Goal: Task Accomplishment & Management: Manage account settings

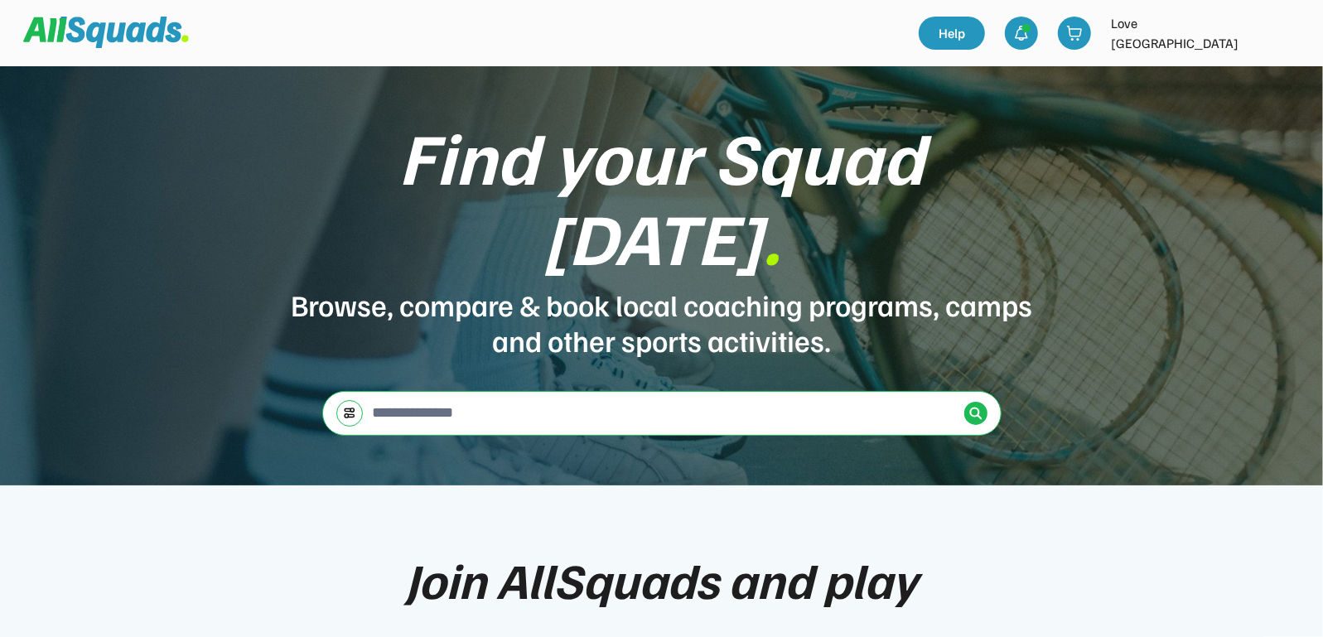
click at [1287, 31] on img at bounding box center [1286, 33] width 33 height 33
click at [1264, 73] on link "Profile" at bounding box center [1264, 72] width 98 height 33
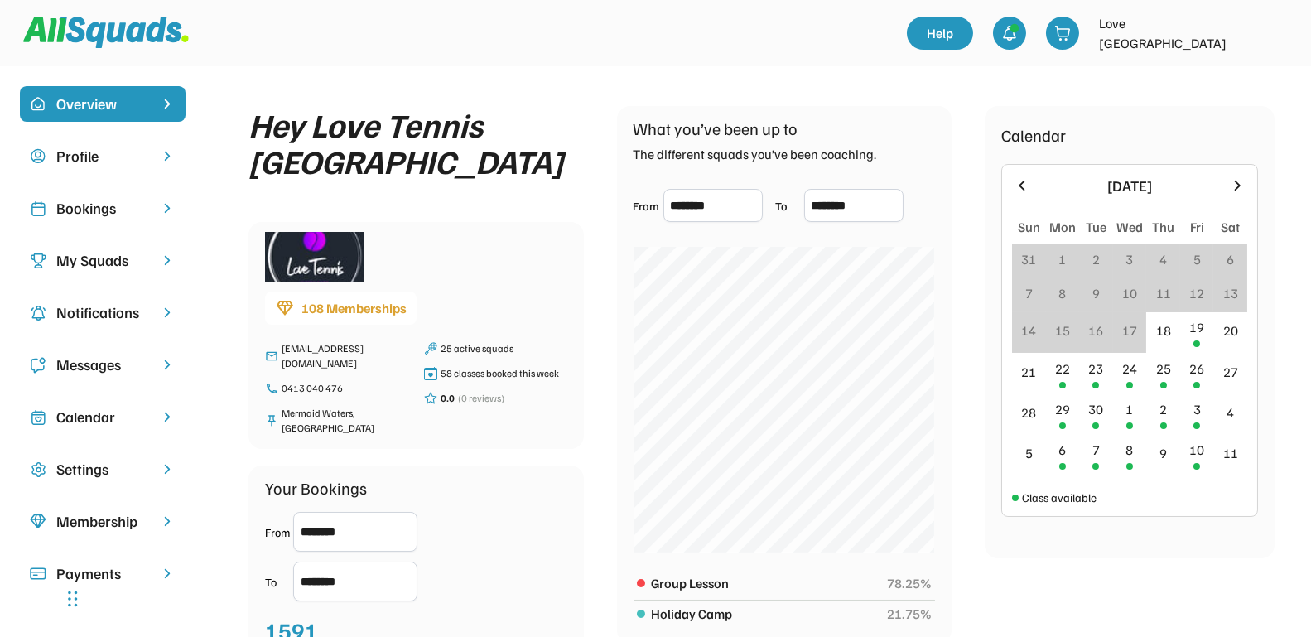
click at [106, 211] on div "Bookings" at bounding box center [102, 208] width 93 height 22
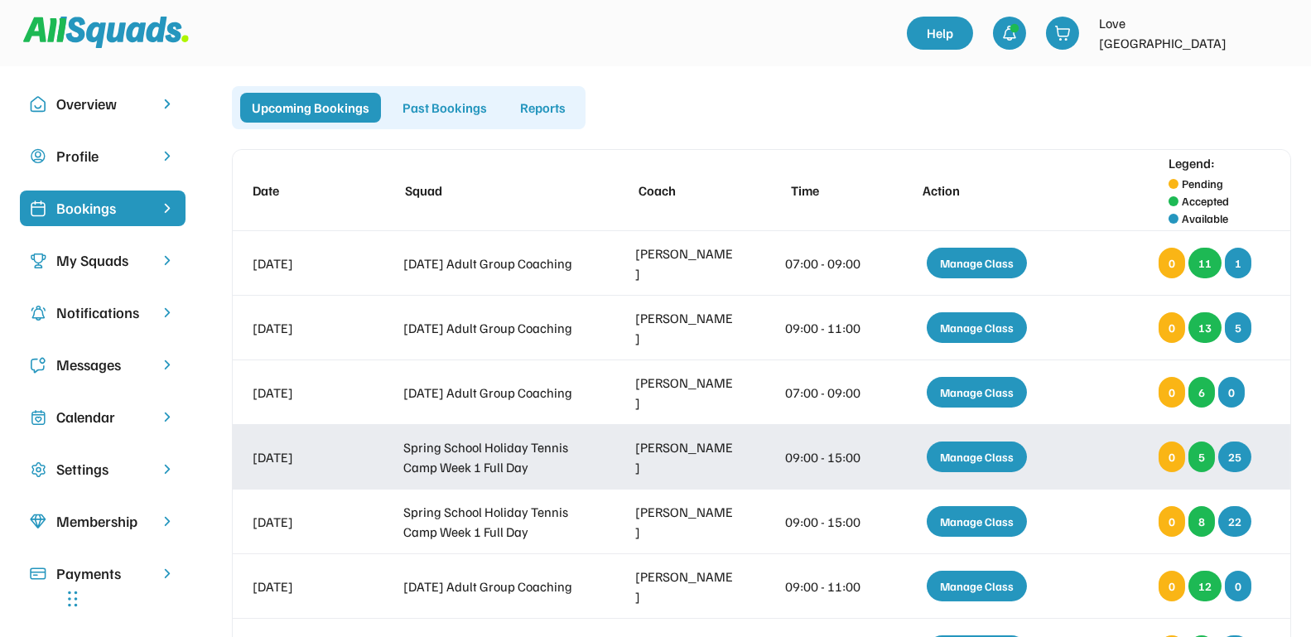
click at [973, 458] on div "Manage Class" at bounding box center [977, 456] width 100 height 31
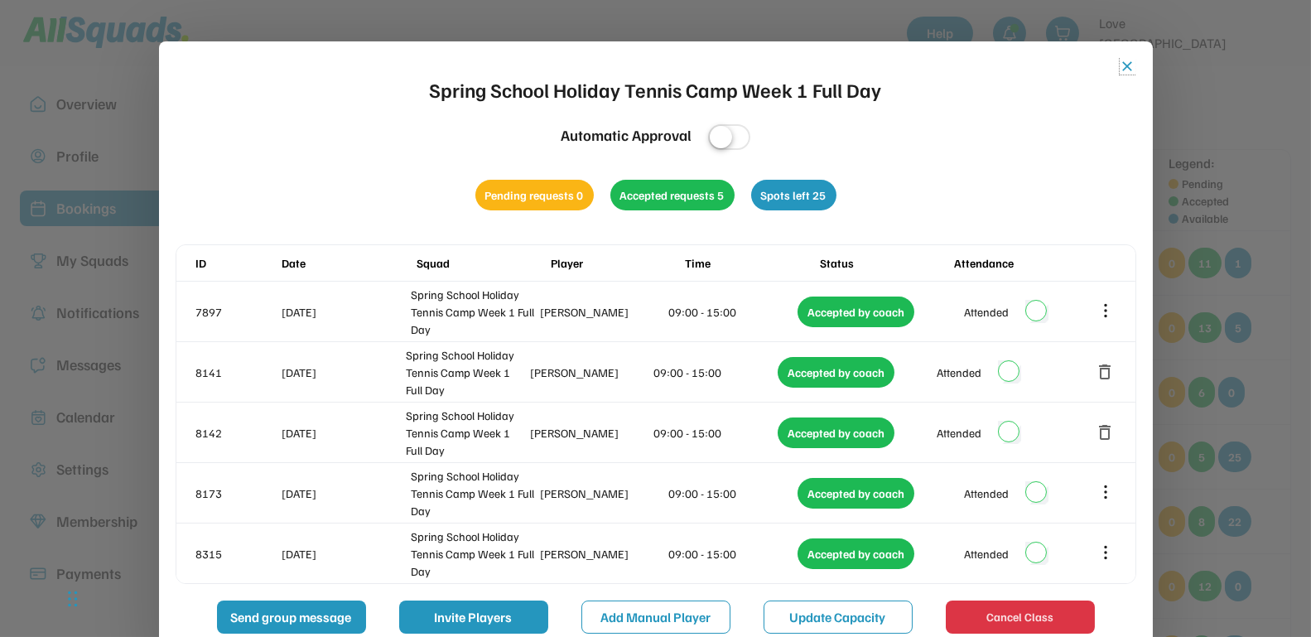
click at [1121, 63] on button "close" at bounding box center [1128, 66] width 17 height 17
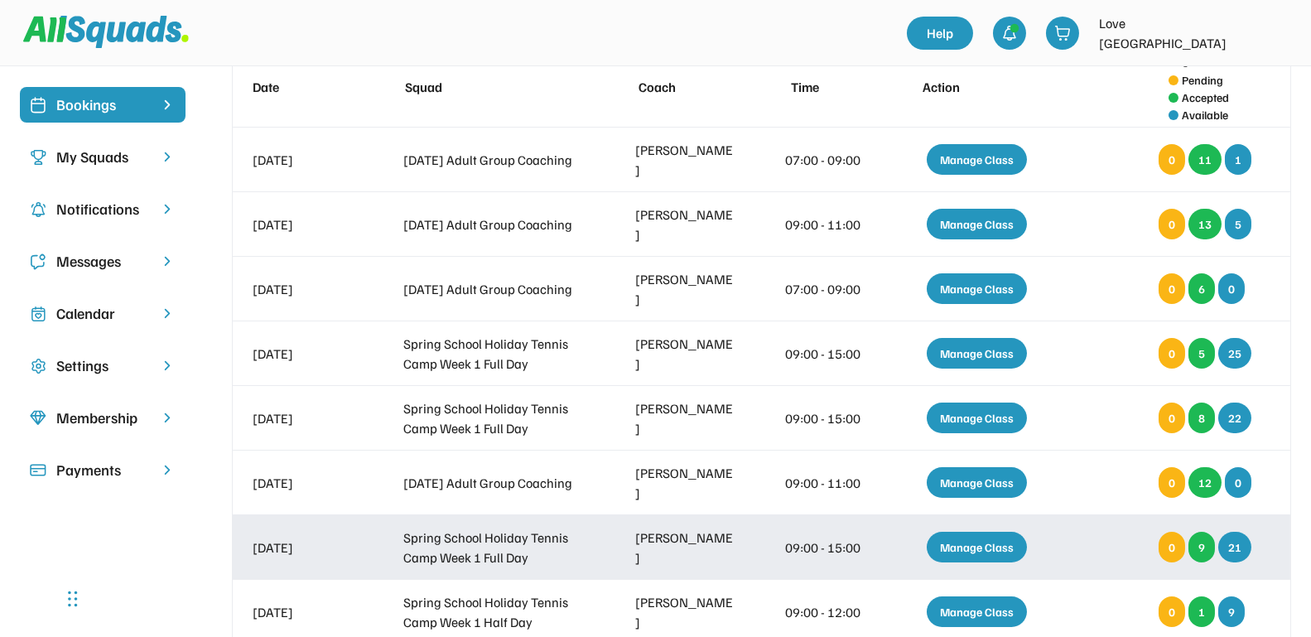
scroll to position [207, 0]
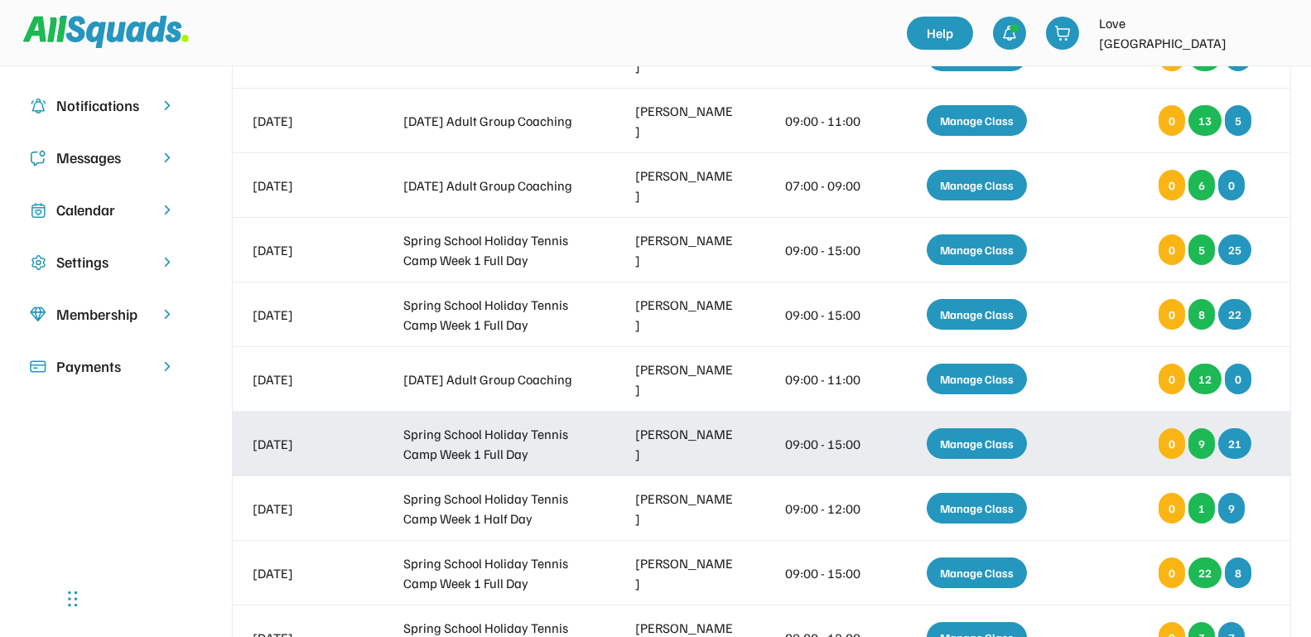
click at [969, 434] on div "Manage Class" at bounding box center [977, 443] width 100 height 31
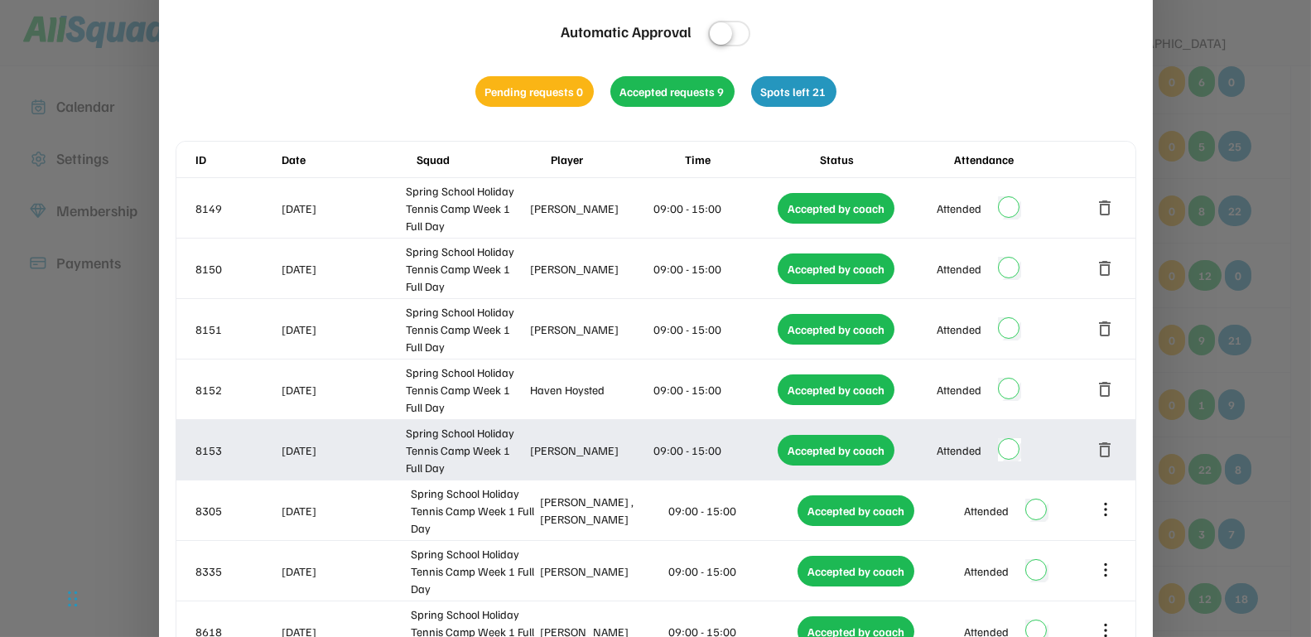
scroll to position [0, 0]
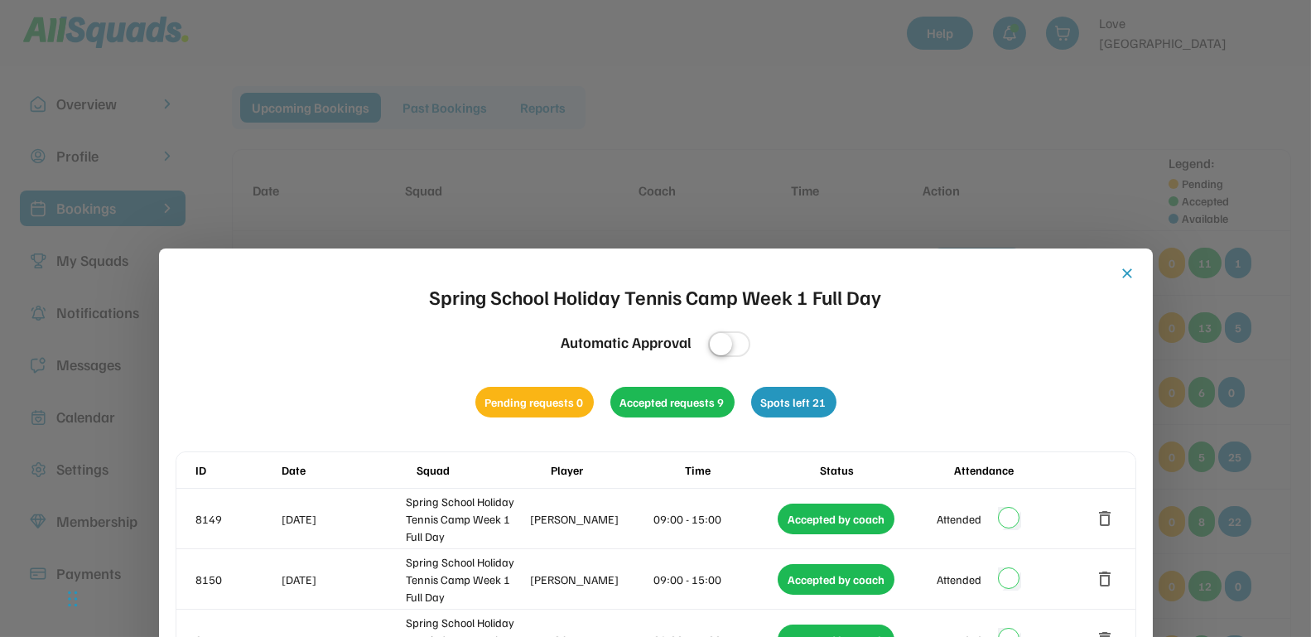
click at [1125, 272] on button "close" at bounding box center [1128, 273] width 17 height 17
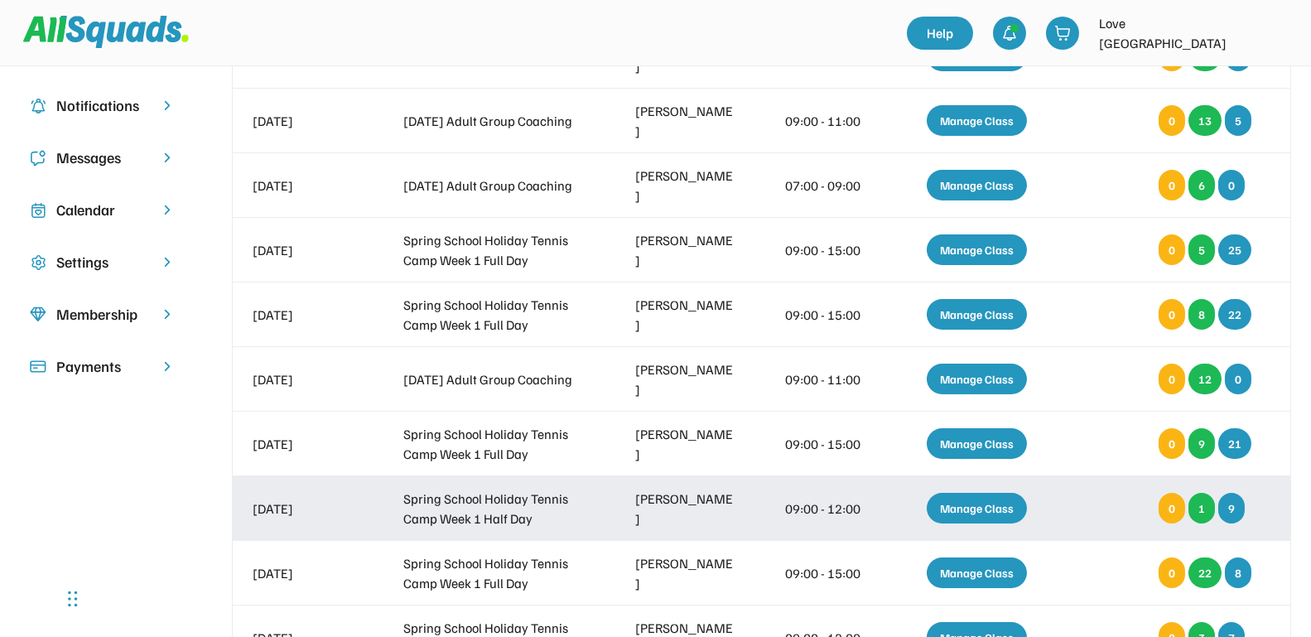
scroll to position [311, 0]
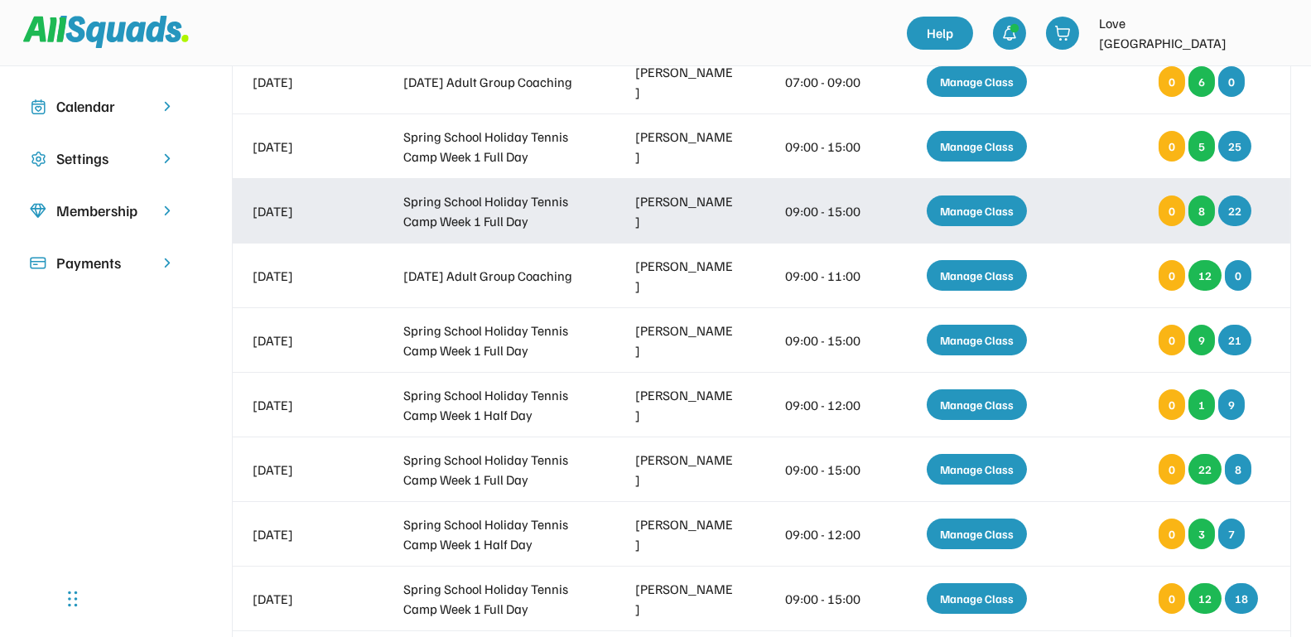
click at [980, 202] on div "Manage Class" at bounding box center [977, 210] width 100 height 31
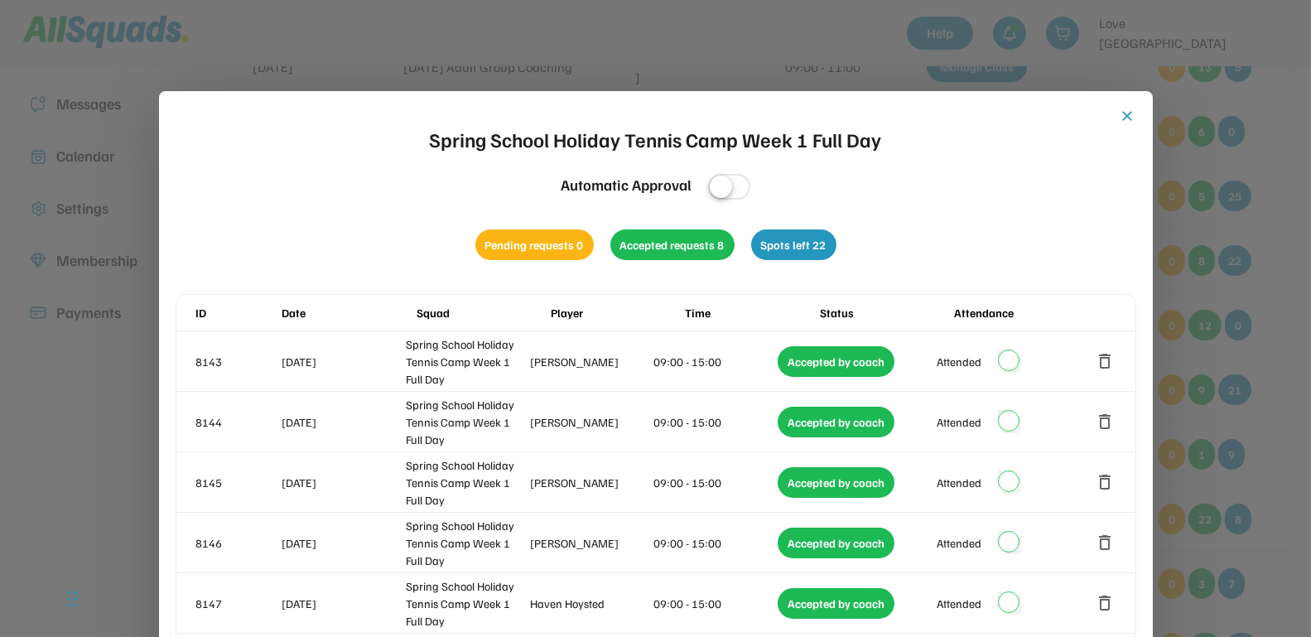
scroll to position [104, 0]
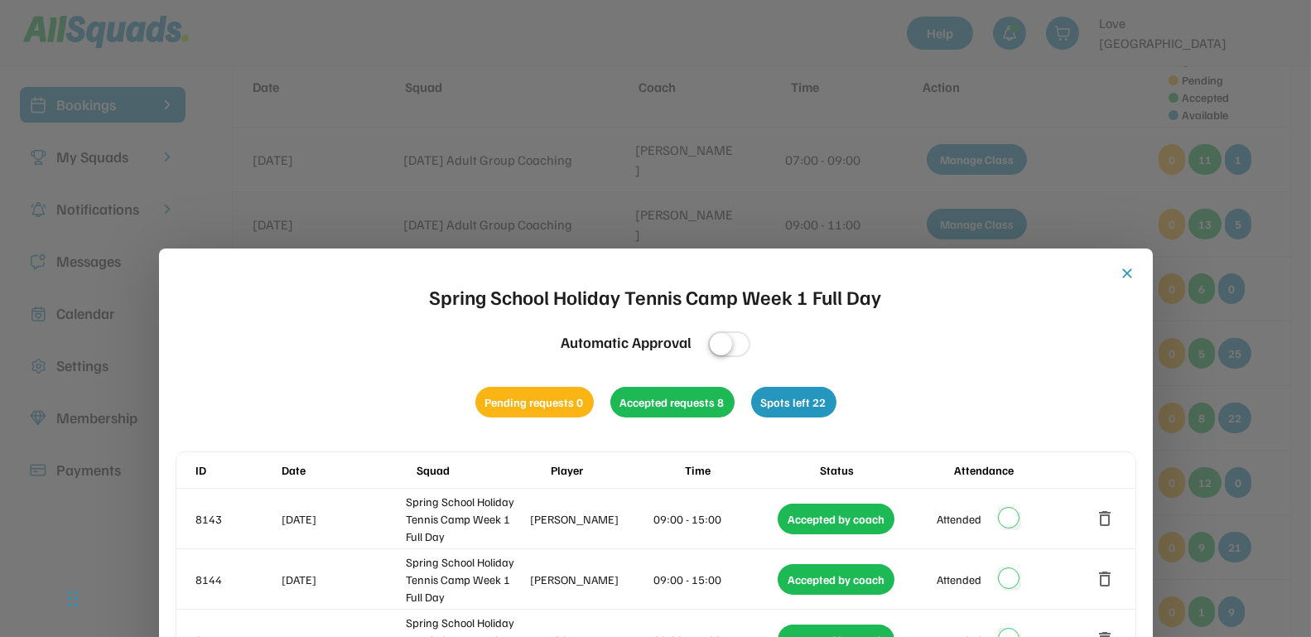
click at [1127, 276] on button "close" at bounding box center [1128, 273] width 17 height 17
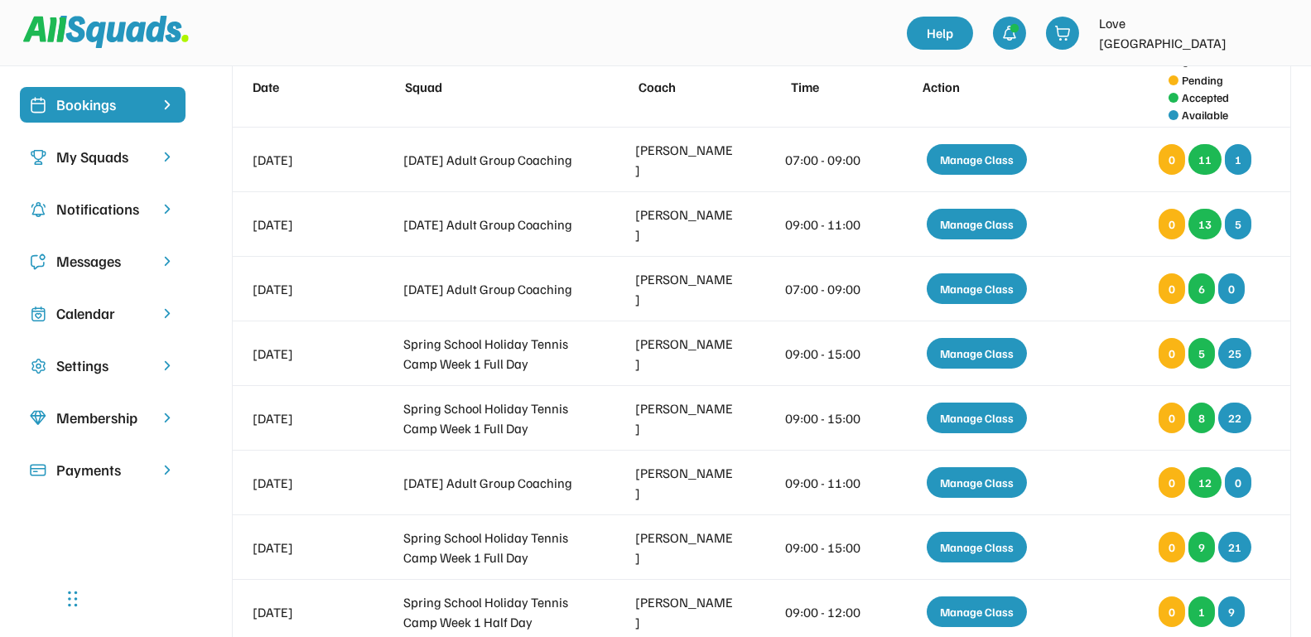
click at [90, 322] on div "Calendar" at bounding box center [102, 313] width 93 height 22
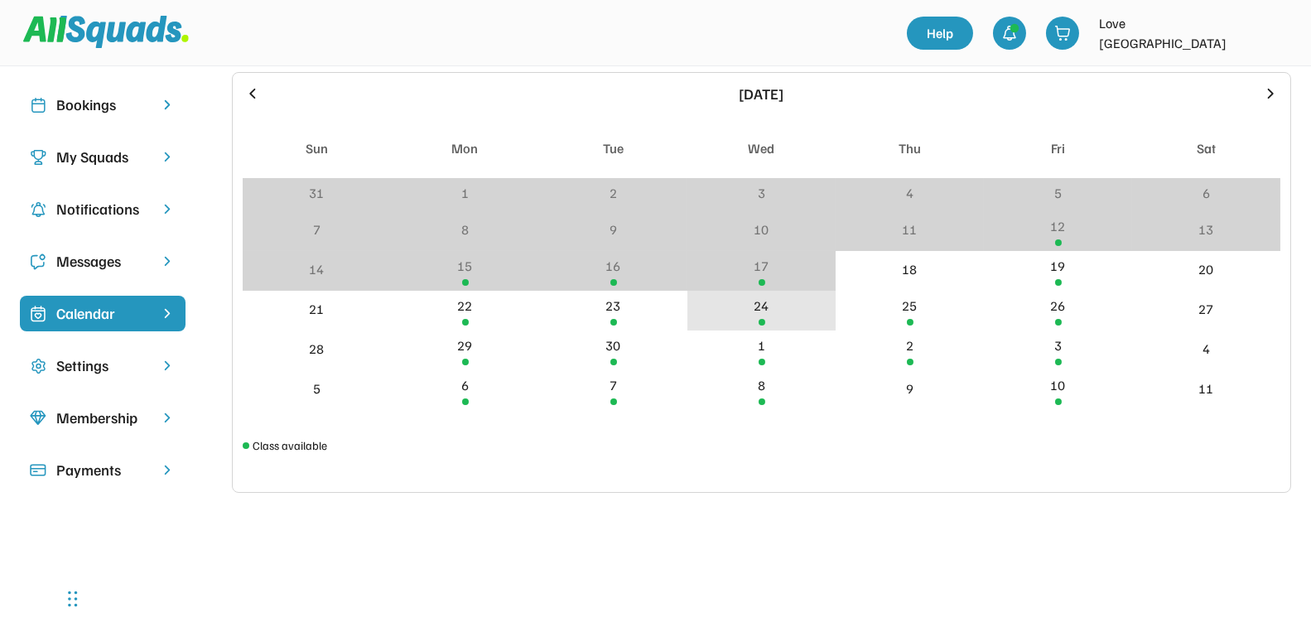
click at [768, 319] on div "24" at bounding box center [761, 311] width 148 height 40
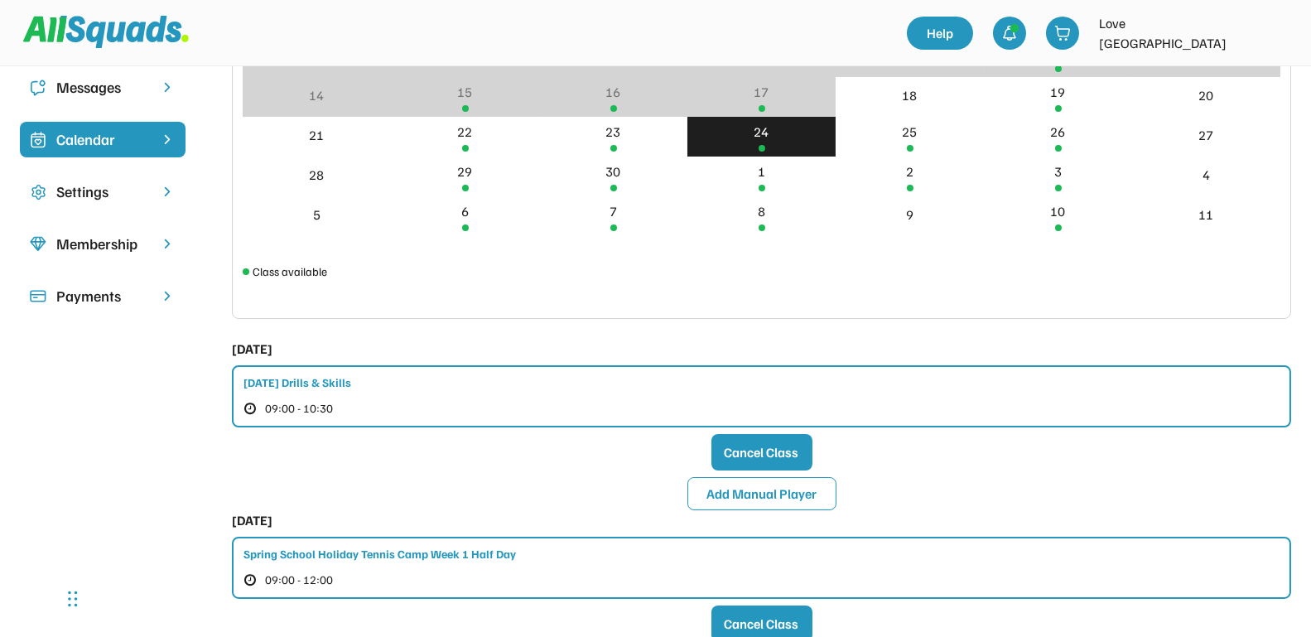
scroll to position [311, 0]
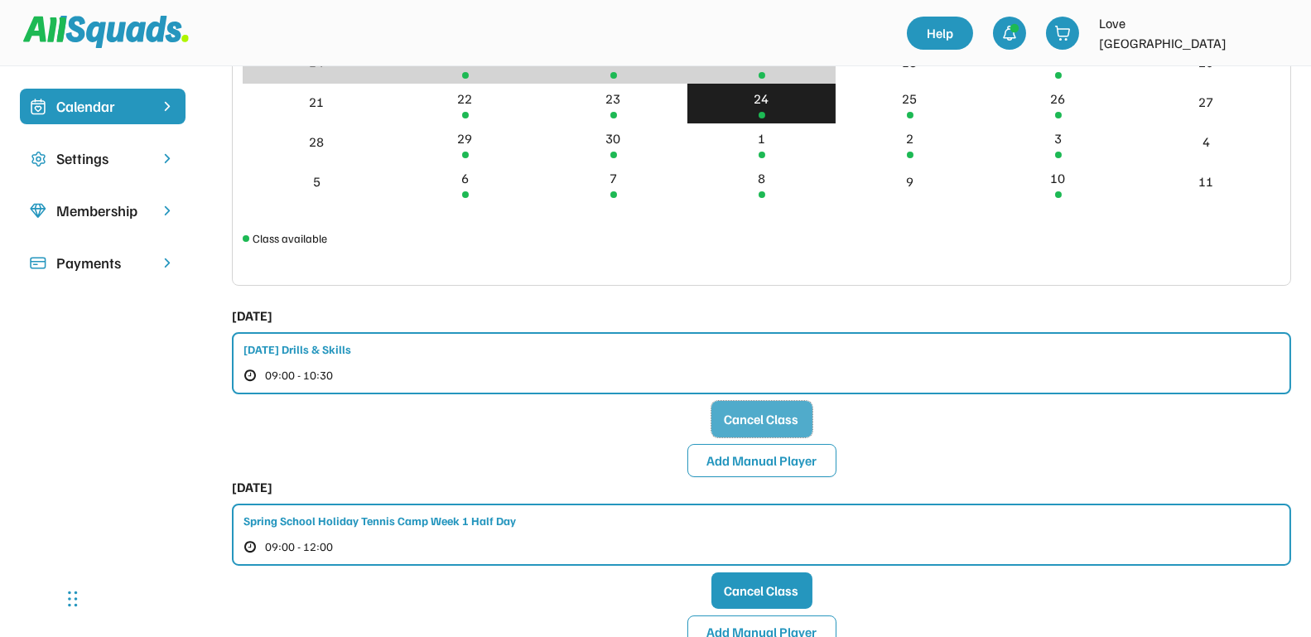
click at [753, 417] on button "Cancel Class" at bounding box center [761, 419] width 101 height 36
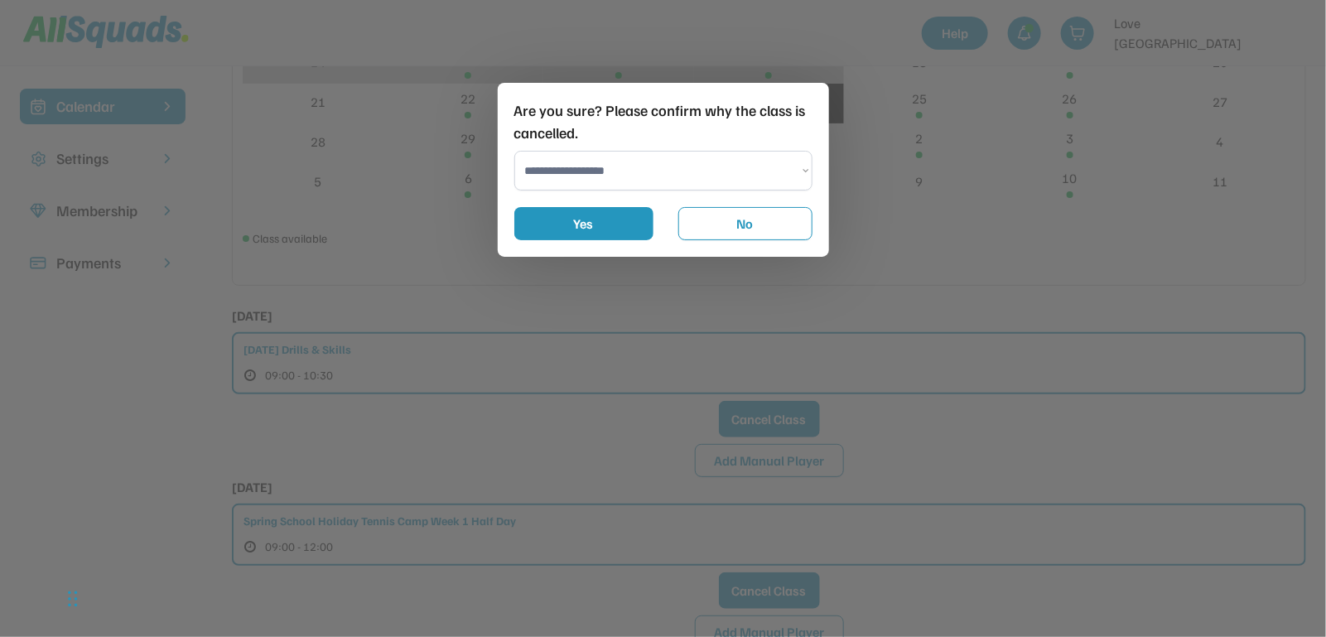
click at [633, 172] on select "**********" at bounding box center [663, 171] width 298 height 40
click at [514, 151] on select "**********" at bounding box center [663, 171] width 298 height 40
click at [615, 225] on button "Yes" at bounding box center [583, 223] width 139 height 33
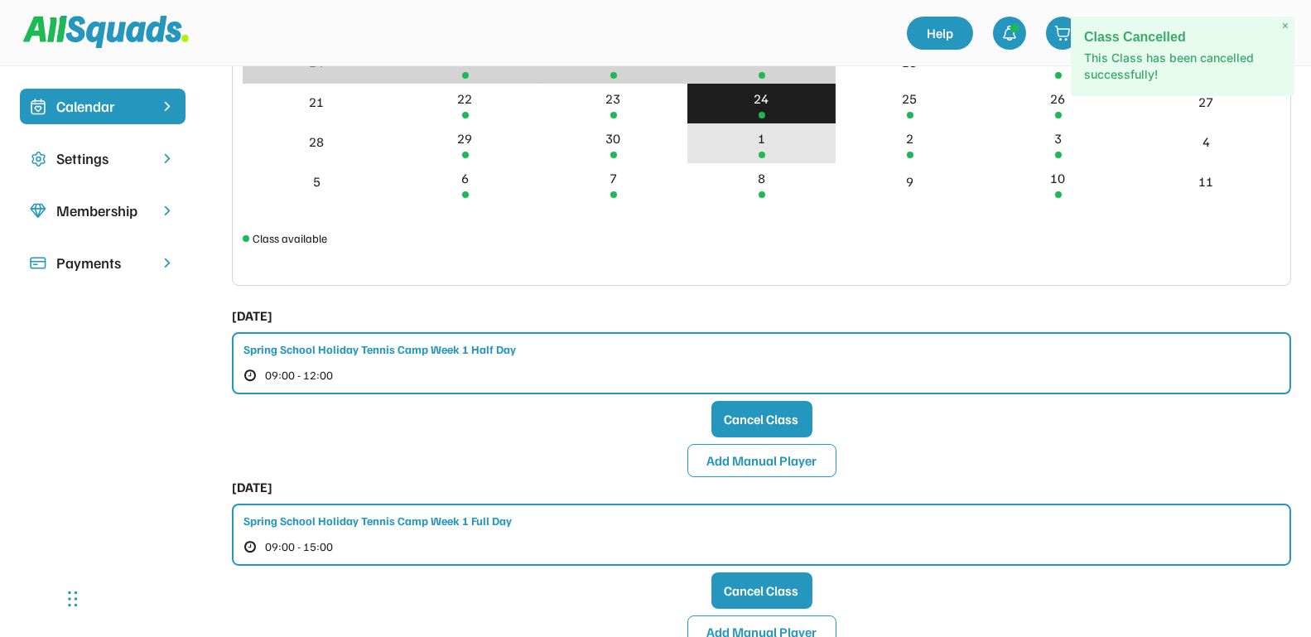
click at [751, 146] on div "1" at bounding box center [761, 143] width 148 height 40
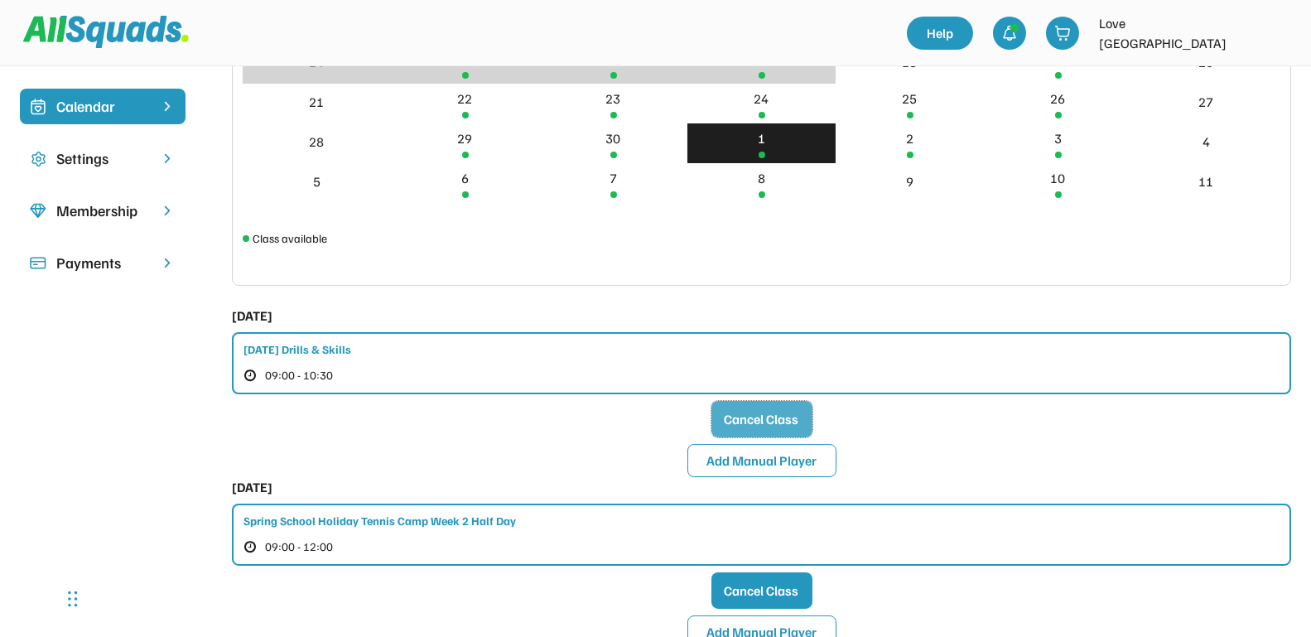
click at [750, 420] on button "Cancel Class" at bounding box center [761, 419] width 101 height 36
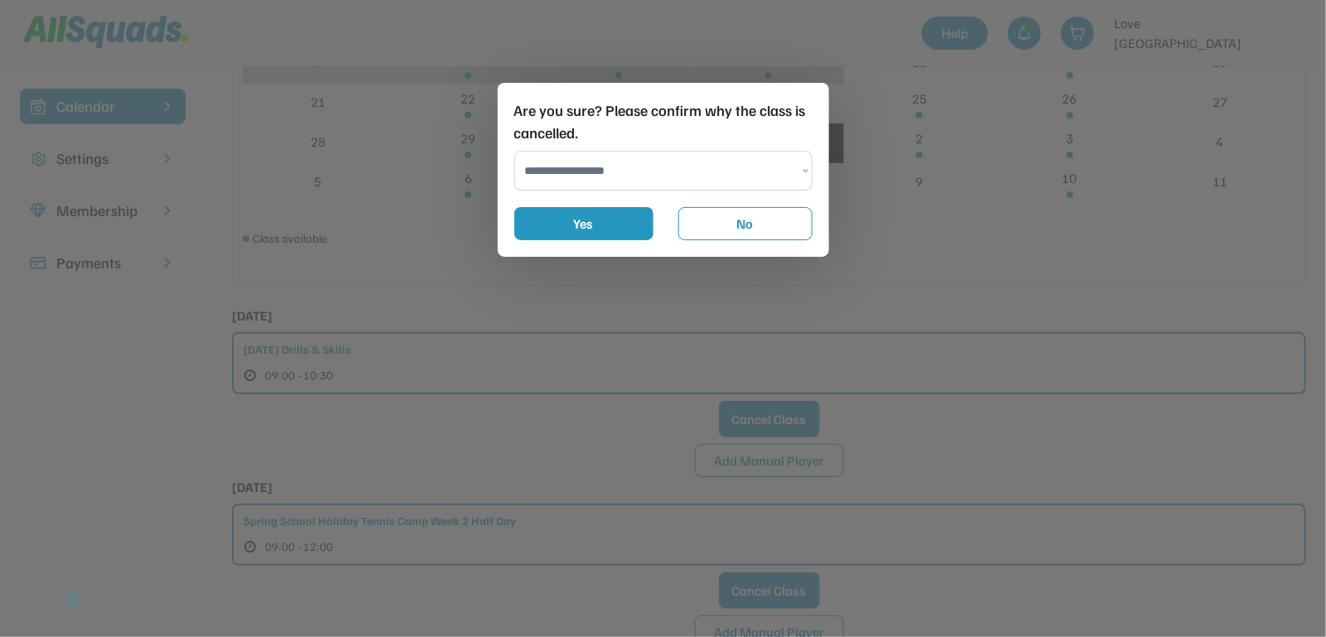
click at [626, 169] on select "**********" at bounding box center [663, 171] width 298 height 40
click at [514, 151] on select "**********" at bounding box center [663, 171] width 298 height 40
click at [595, 223] on button "Yes" at bounding box center [583, 223] width 139 height 33
select select "**********"
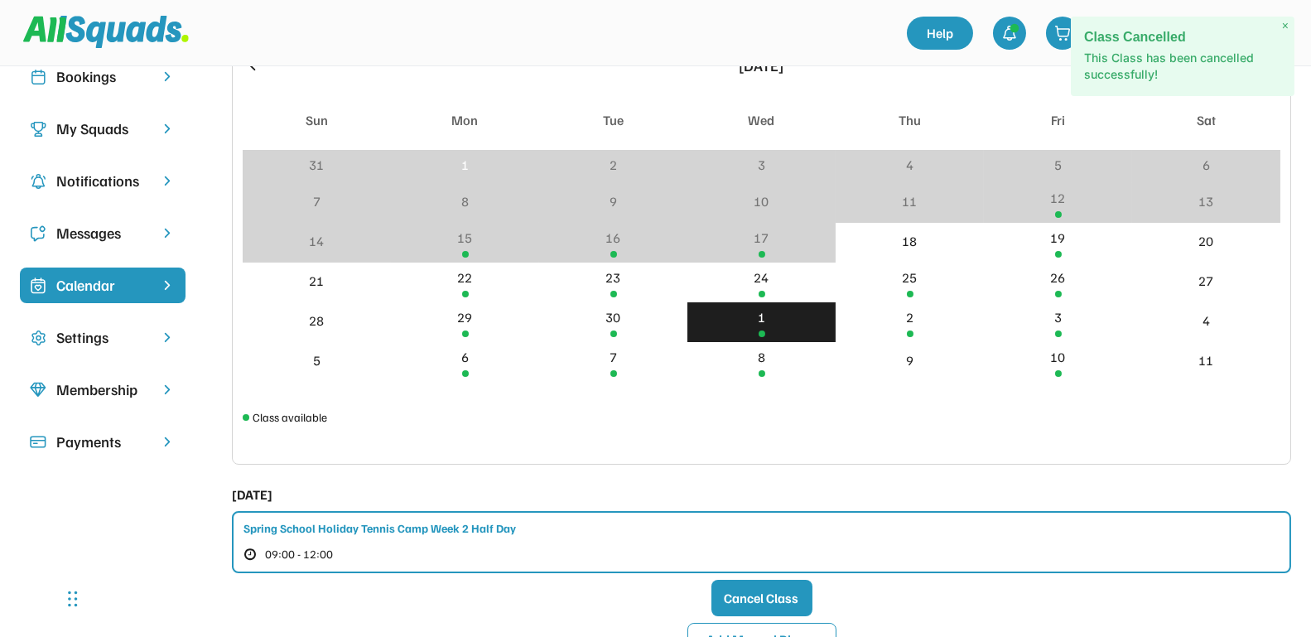
scroll to position [104, 0]
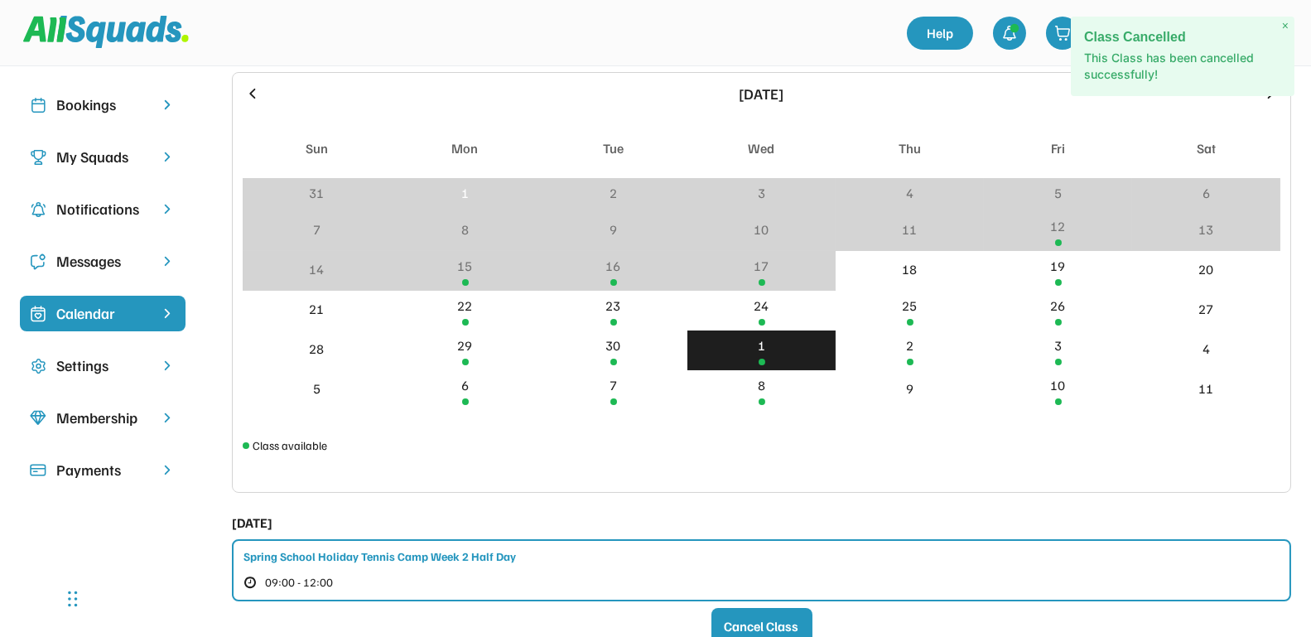
click at [93, 108] on div "Bookings" at bounding box center [102, 105] width 93 height 22
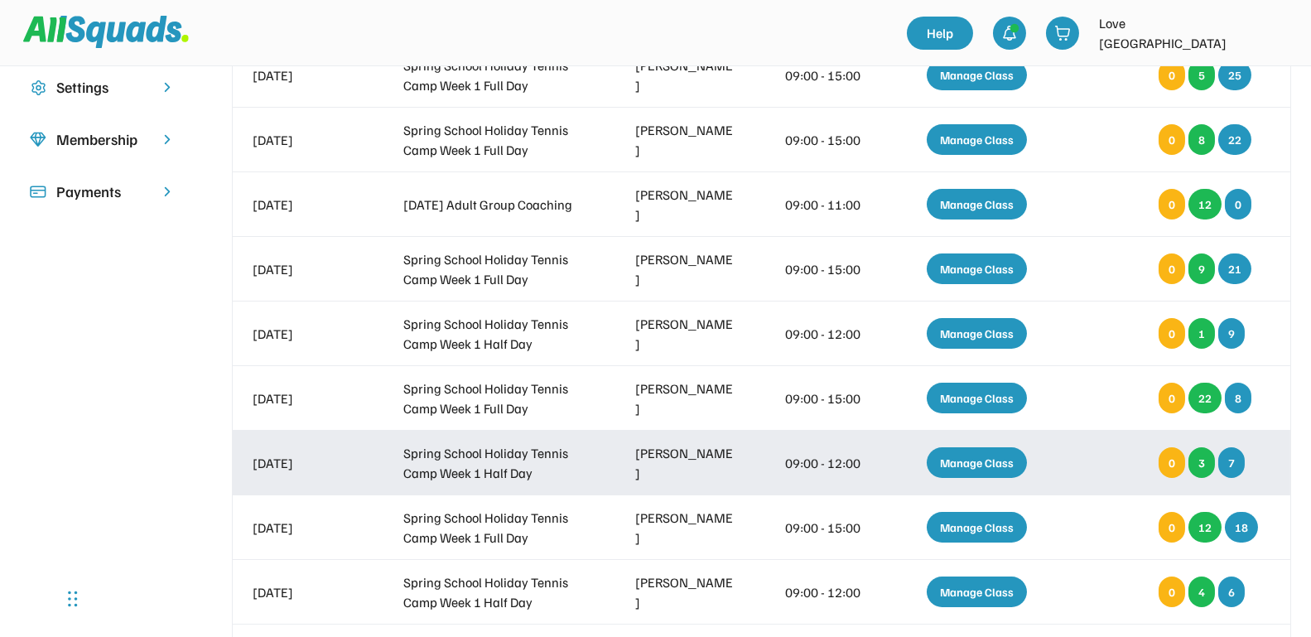
scroll to position [414, 0]
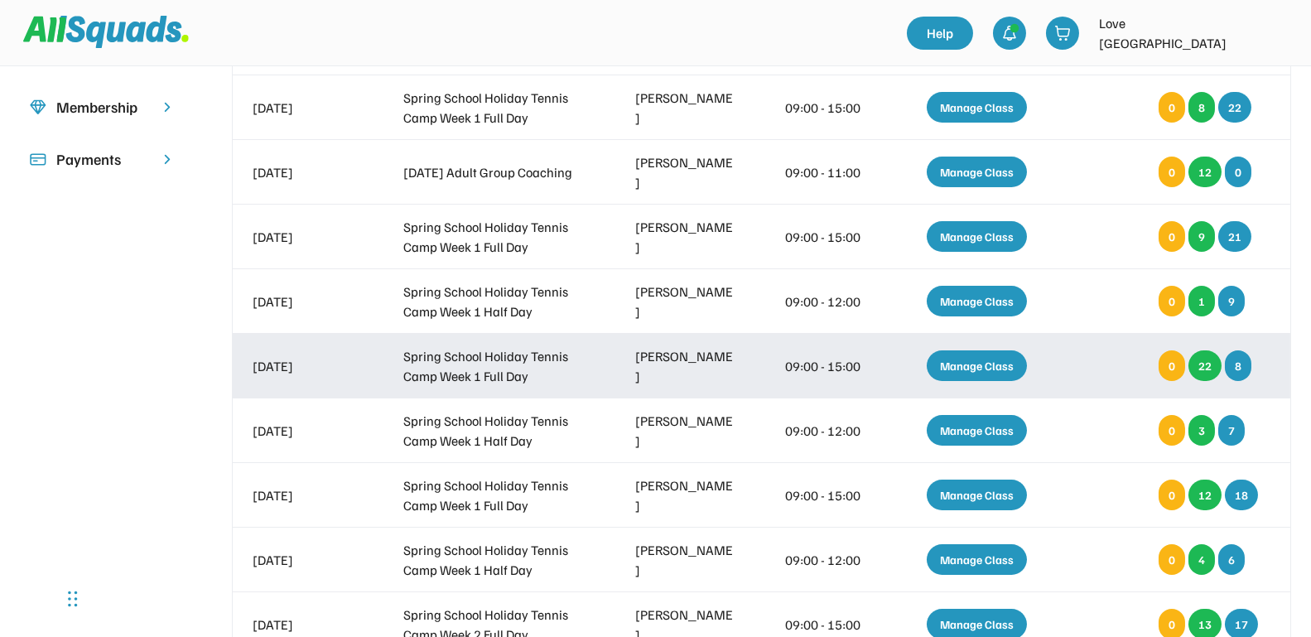
click at [971, 369] on div "Manage Class" at bounding box center [977, 365] width 100 height 31
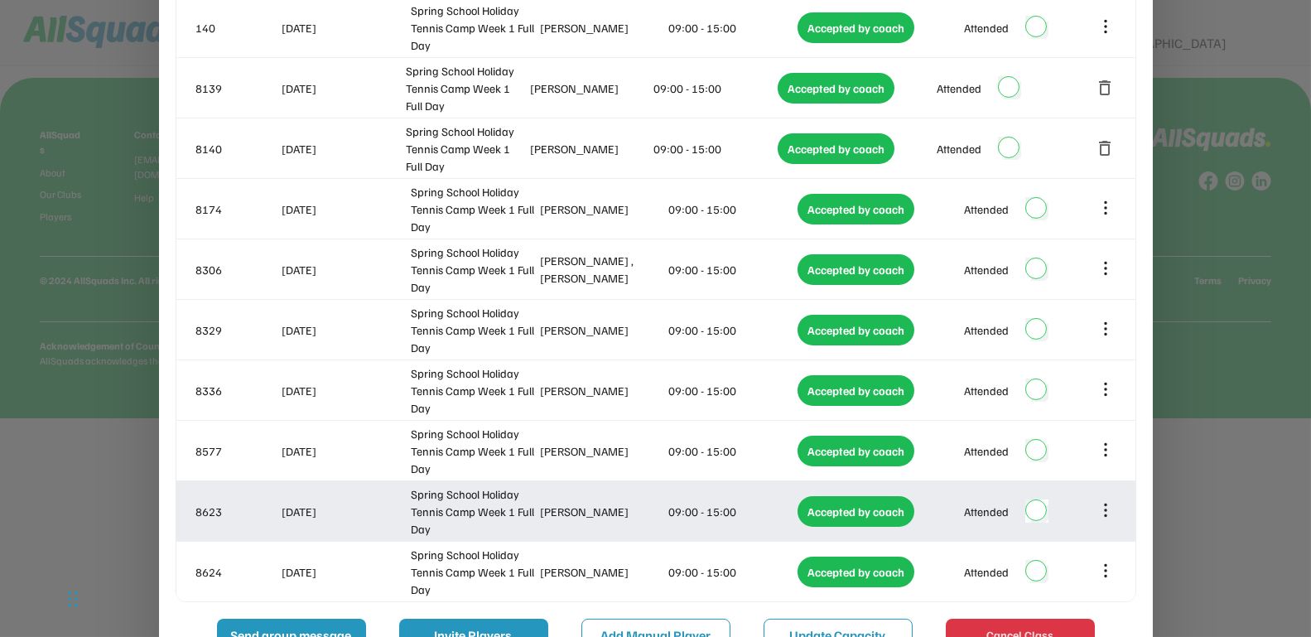
scroll to position [1471, 0]
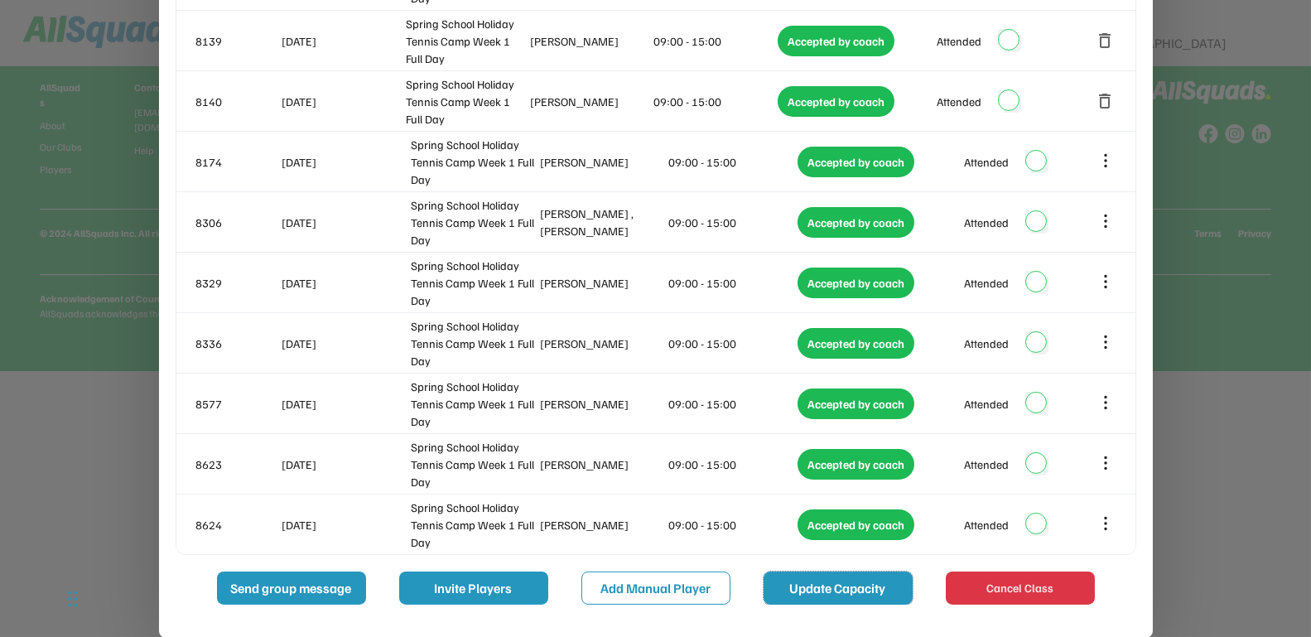
click at [801, 589] on button "Update Capacity" at bounding box center [838, 587] width 149 height 33
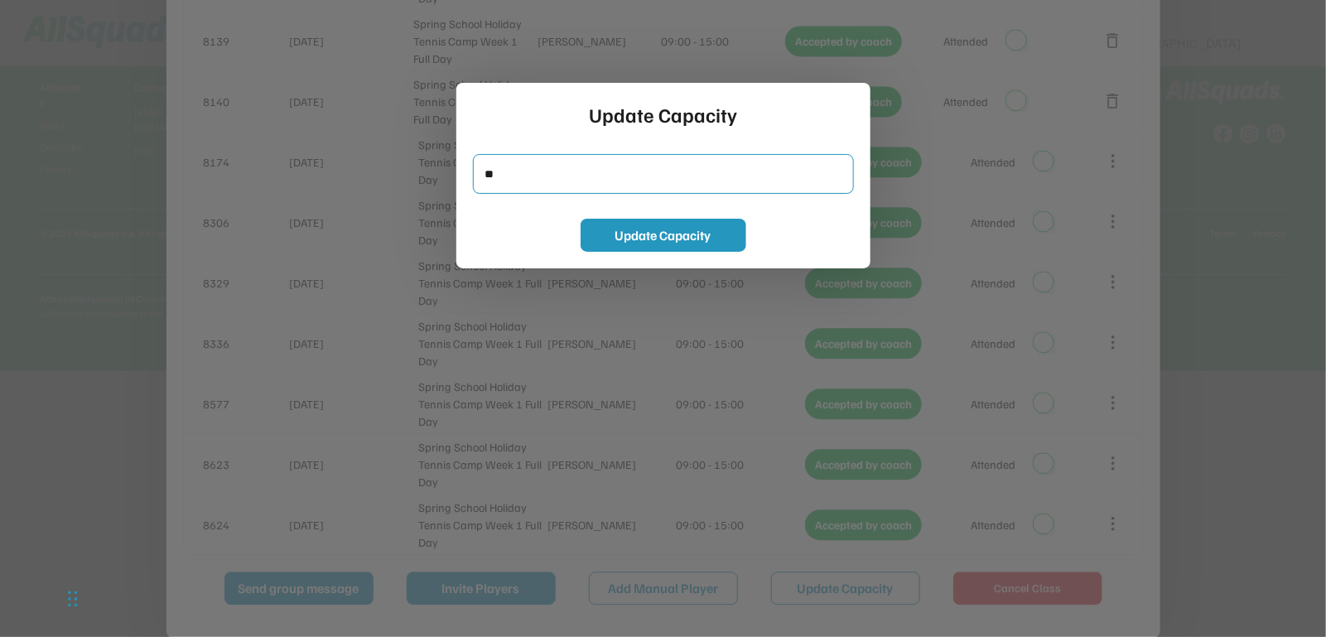
drag, startPoint x: 523, startPoint y: 174, endPoint x: 475, endPoint y: 182, distance: 48.7
click at [475, 182] on input "input" at bounding box center [663, 174] width 381 height 40
type input "**"
click at [629, 230] on button "Update Capacity" at bounding box center [664, 235] width 166 height 33
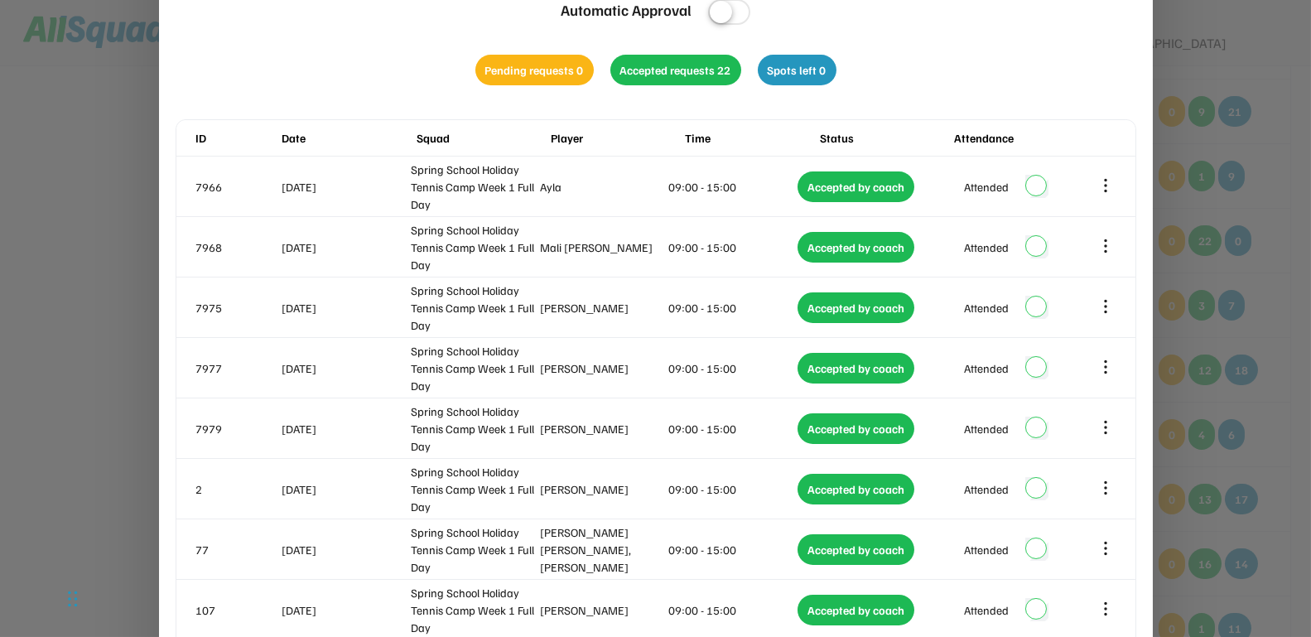
scroll to position [332, 0]
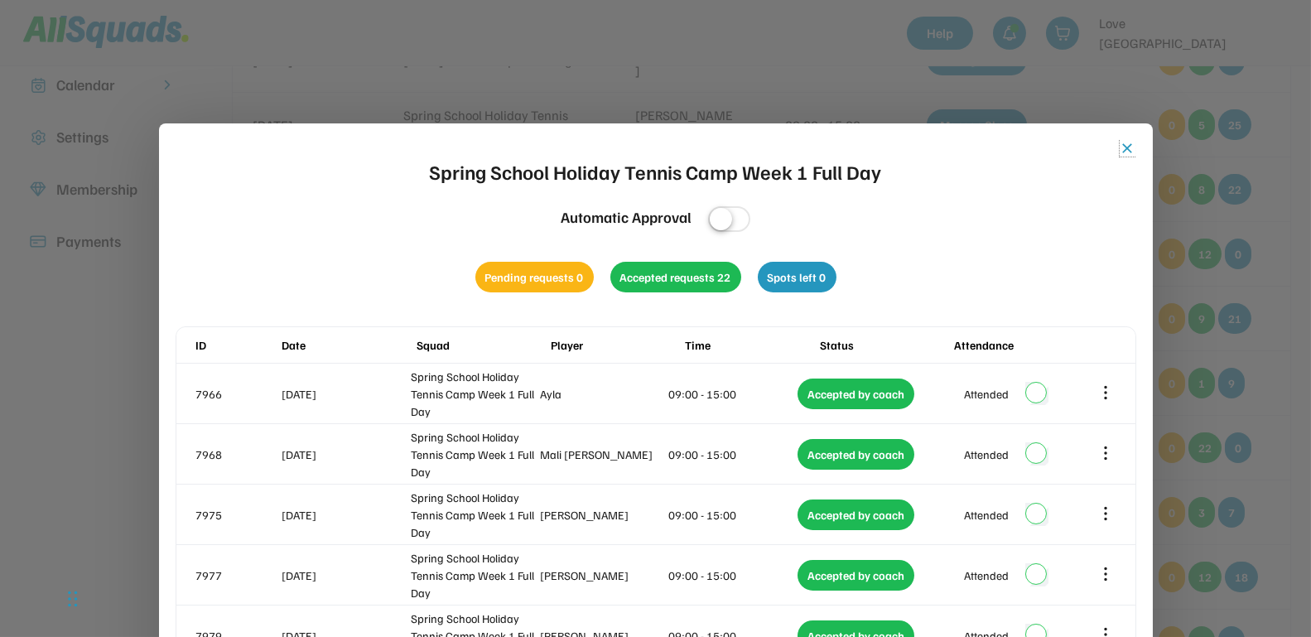
click at [1127, 142] on button "close" at bounding box center [1128, 148] width 17 height 17
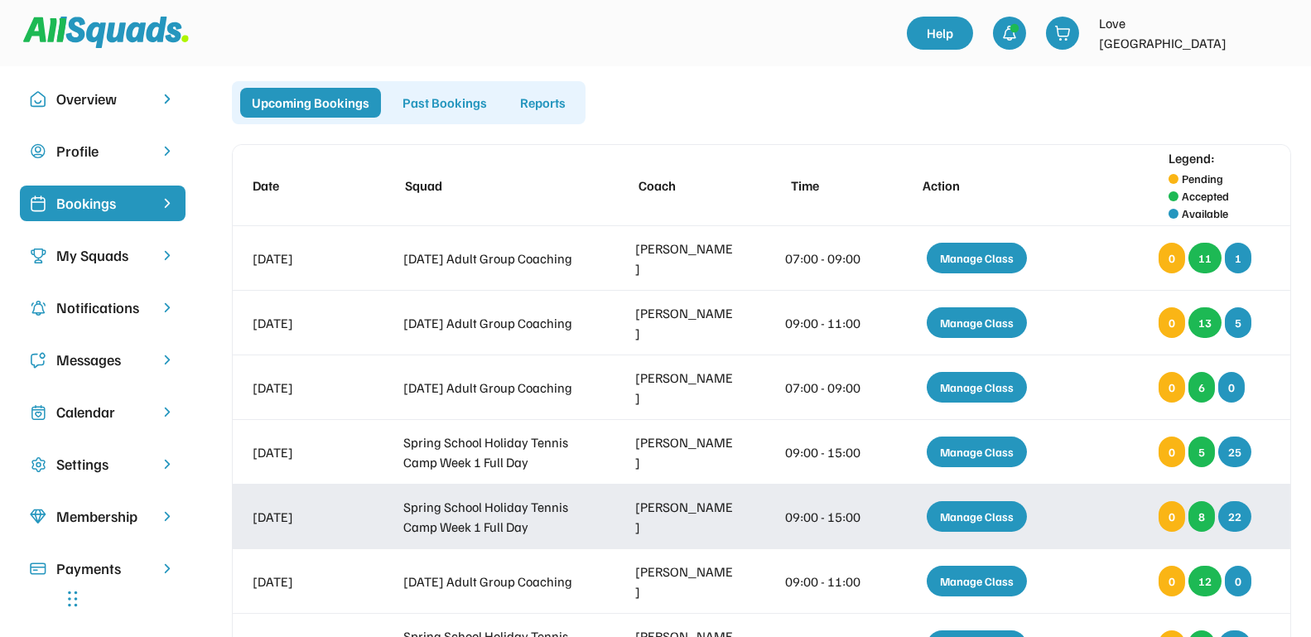
scroll to position [0, 0]
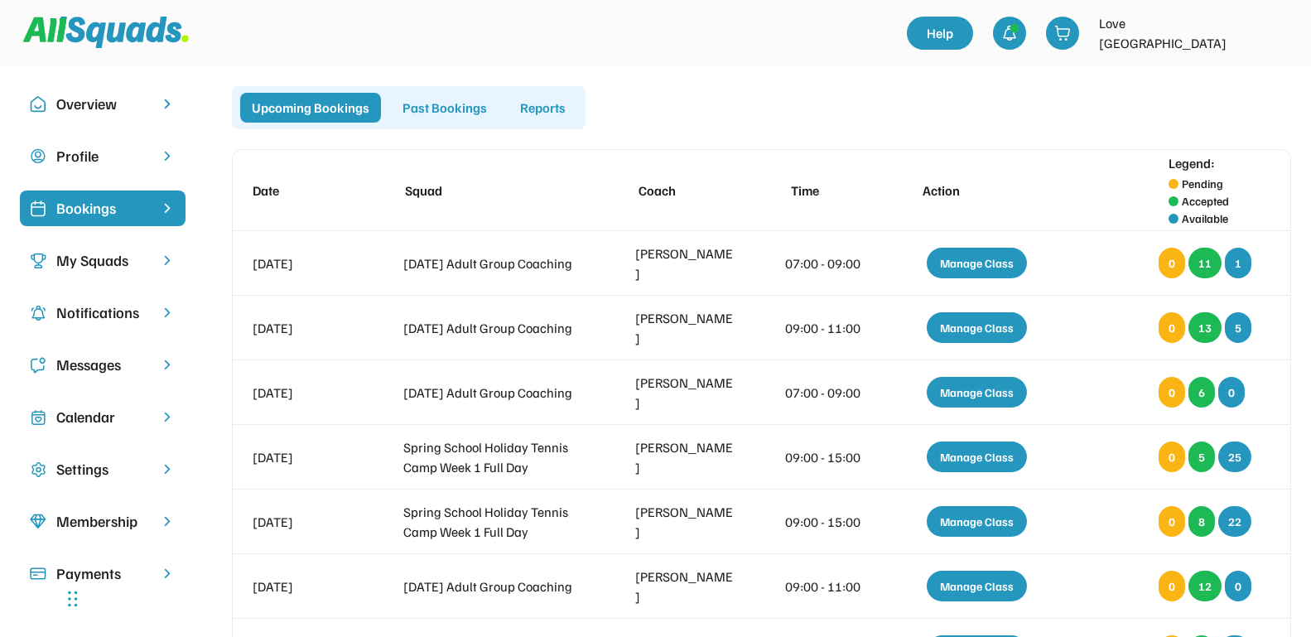
click at [77, 422] on div "Calendar" at bounding box center [102, 417] width 93 height 22
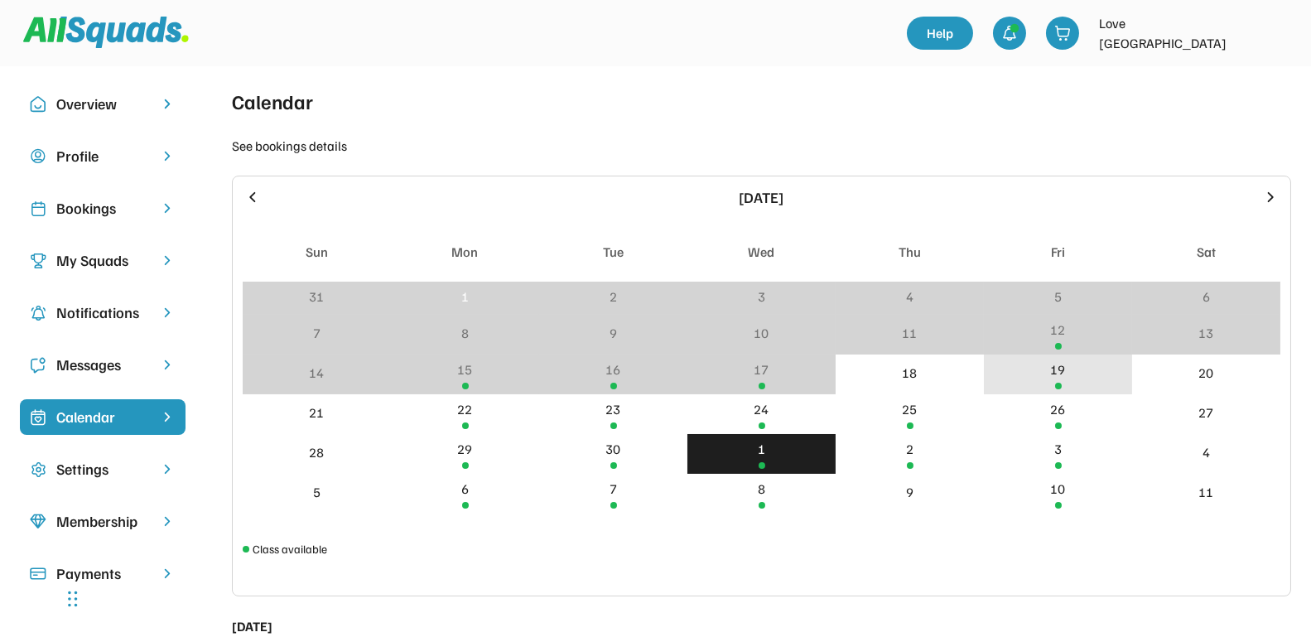
click at [1068, 369] on div "19" at bounding box center [1058, 374] width 148 height 40
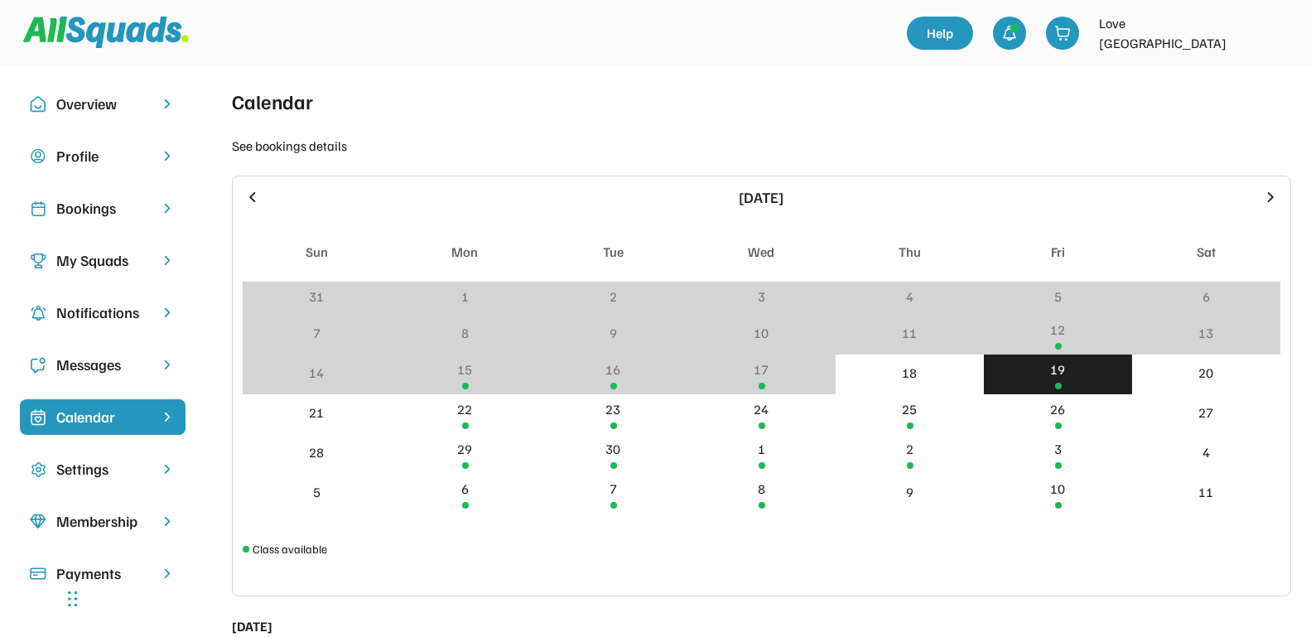
click at [70, 201] on div "Bookings" at bounding box center [102, 208] width 93 height 22
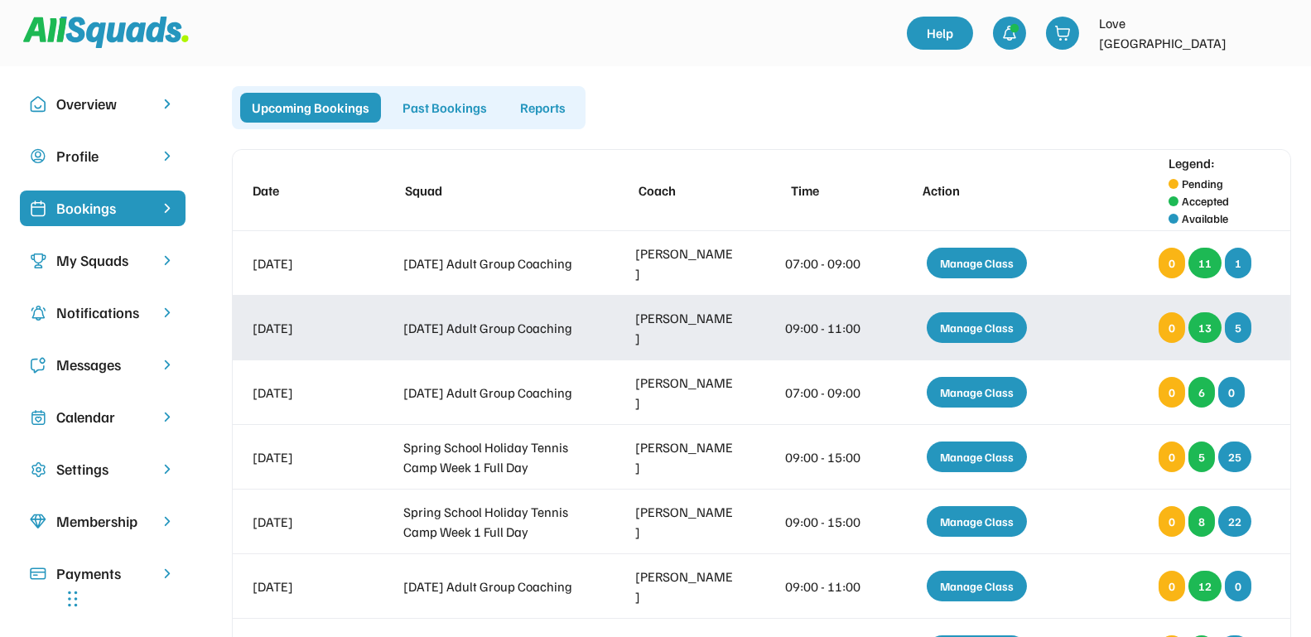
click at [984, 332] on div "Manage Class" at bounding box center [977, 327] width 100 height 31
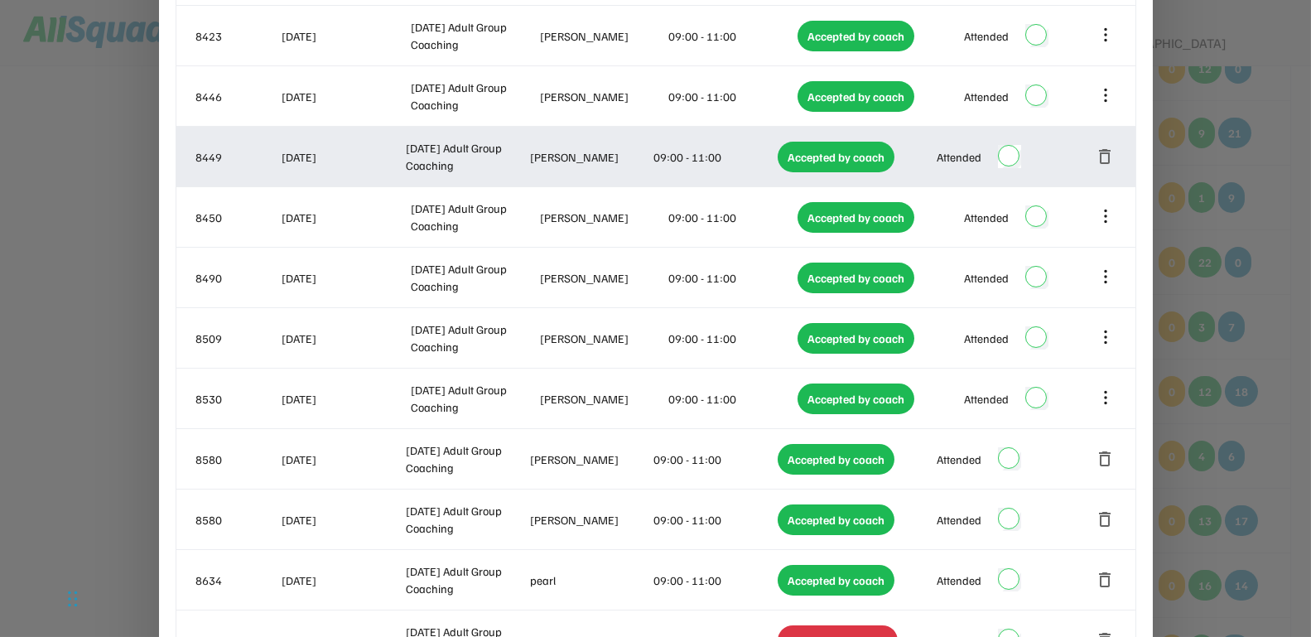
scroll to position [725, 0]
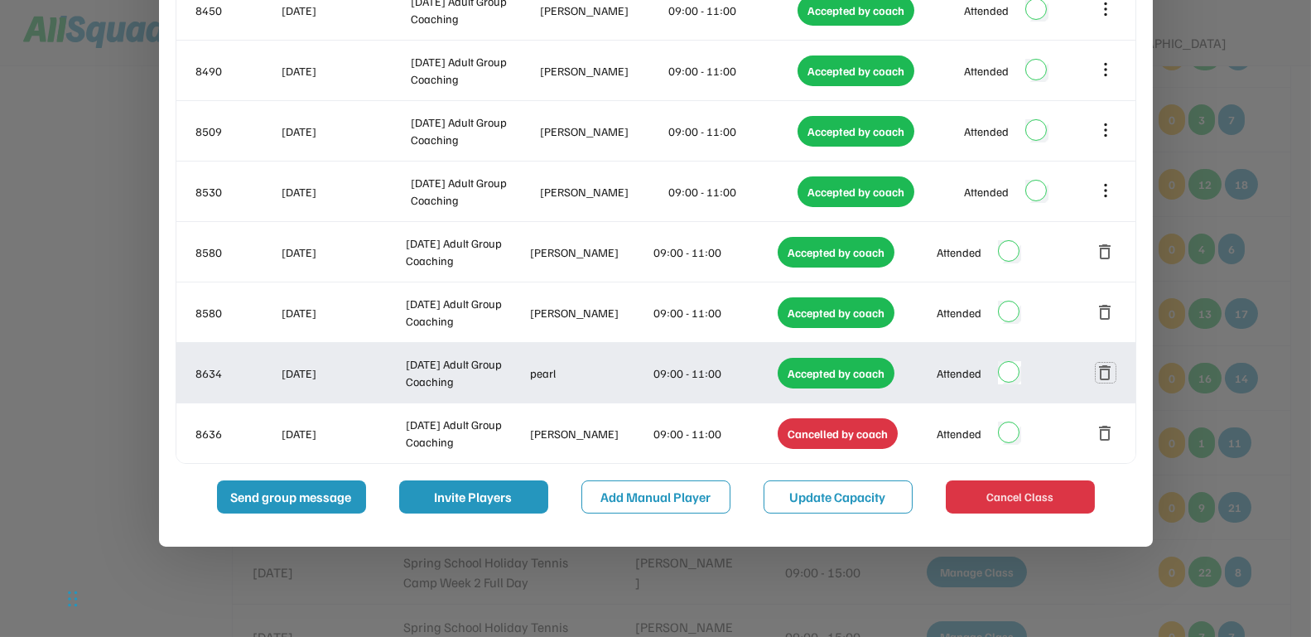
click at [1108, 375] on button "delete" at bounding box center [1106, 373] width 20 height 20
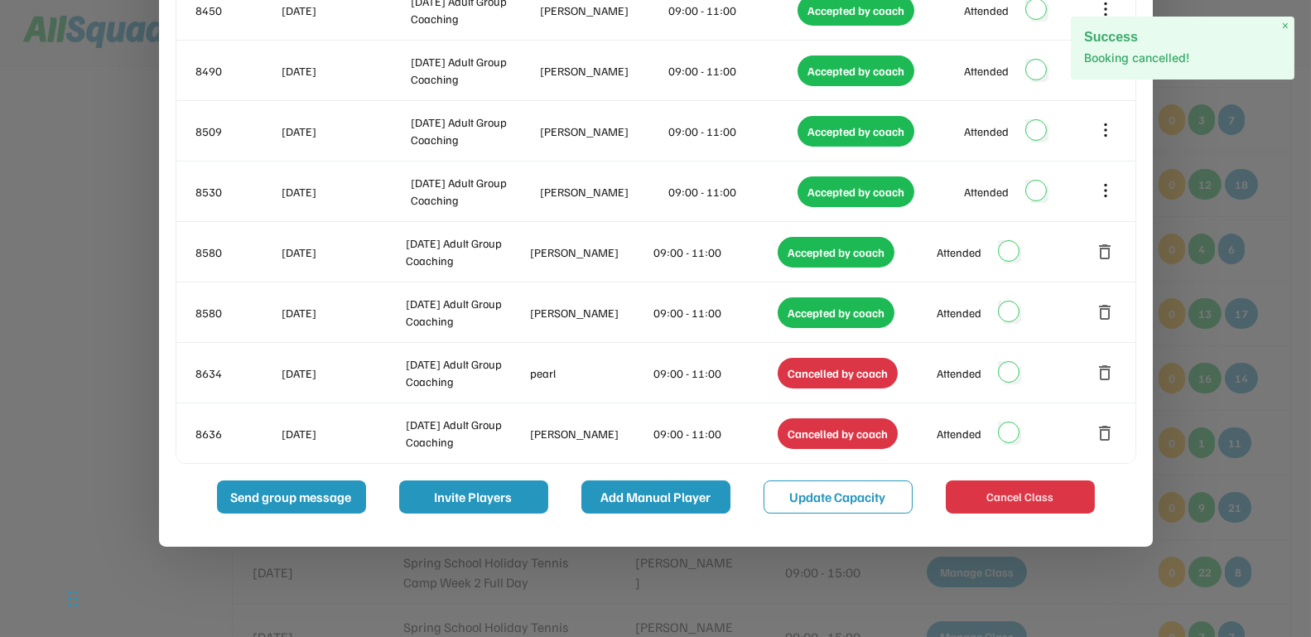
click at [800, 494] on button "Update Capacity" at bounding box center [838, 496] width 149 height 33
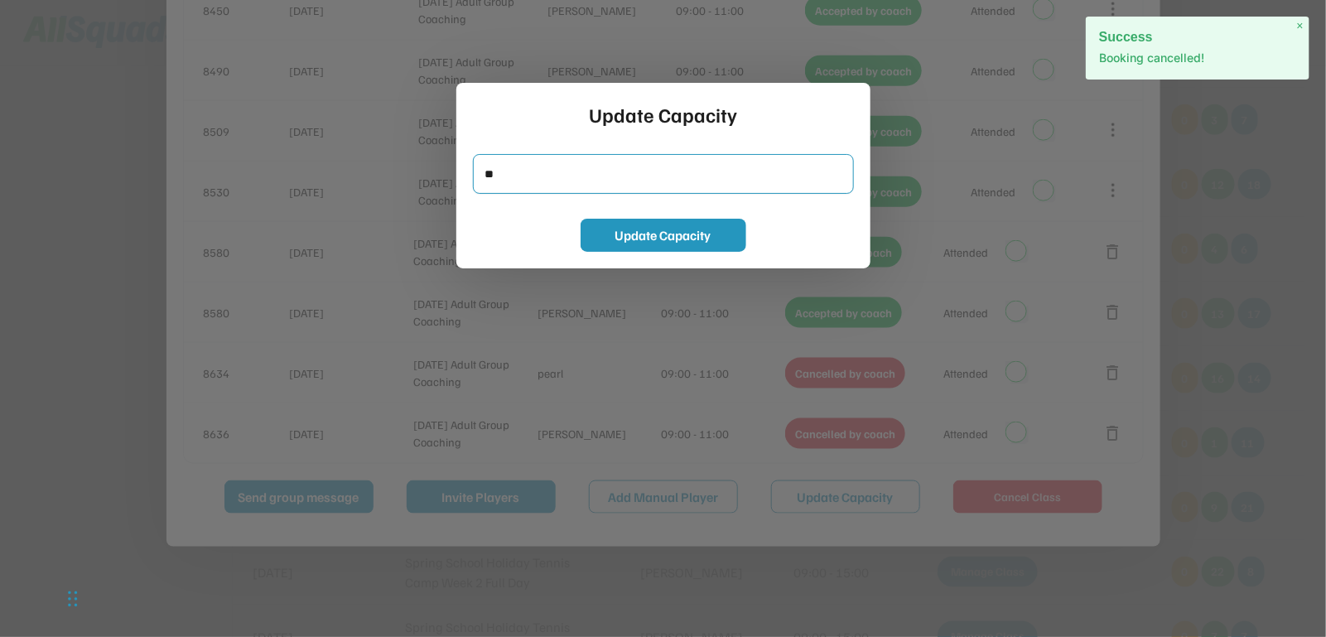
drag, startPoint x: 518, startPoint y: 173, endPoint x: 491, endPoint y: 180, distance: 27.3
click at [491, 180] on input "input" at bounding box center [663, 174] width 381 height 40
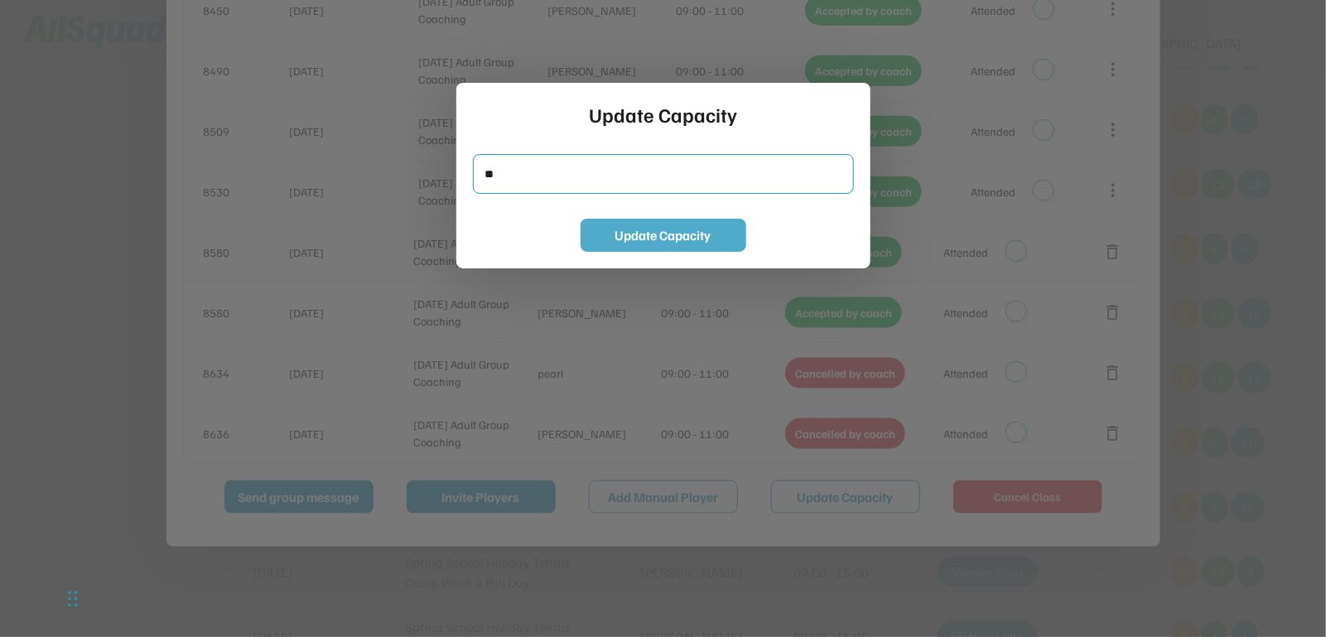
type input "**"
click at [636, 236] on button "Update Capacity" at bounding box center [664, 235] width 166 height 33
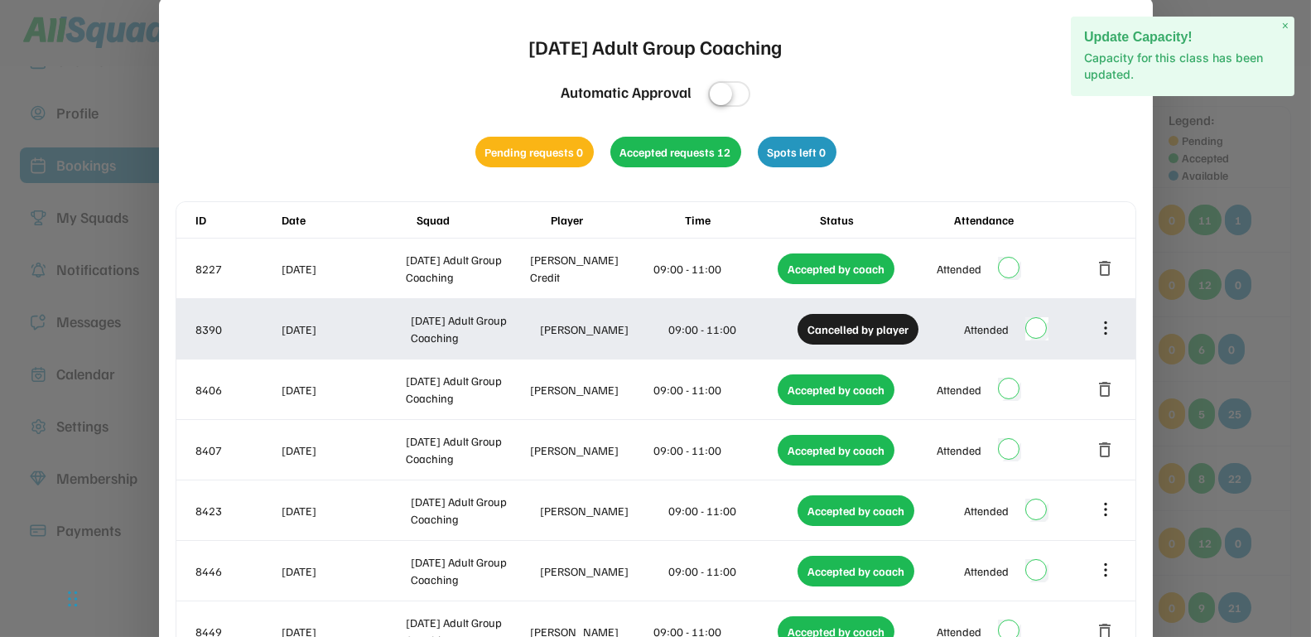
scroll to position [0, 0]
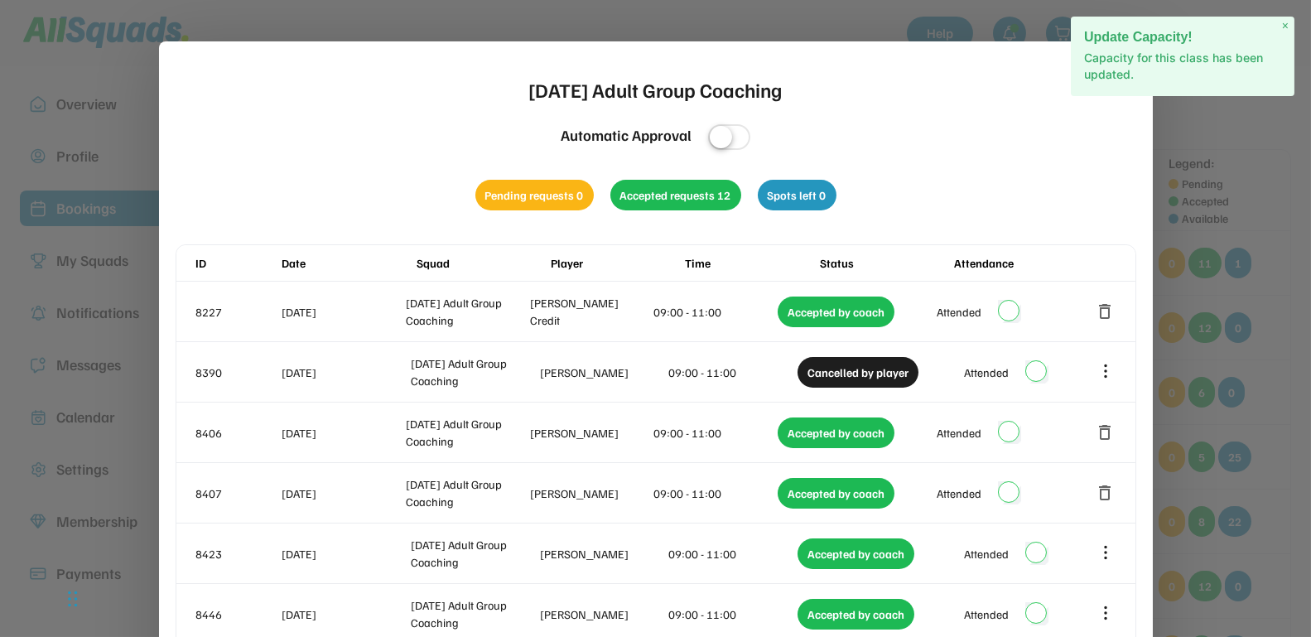
click at [1283, 22] on span "×" at bounding box center [1285, 26] width 7 height 14
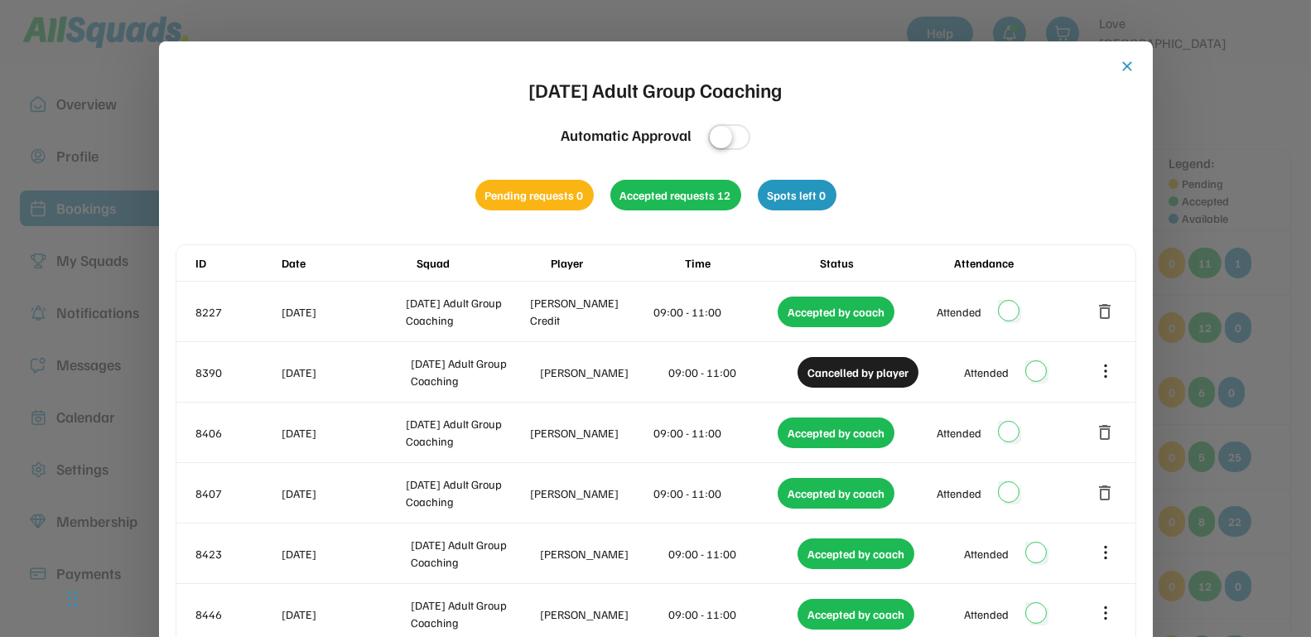
click at [1126, 66] on button "close" at bounding box center [1128, 66] width 17 height 17
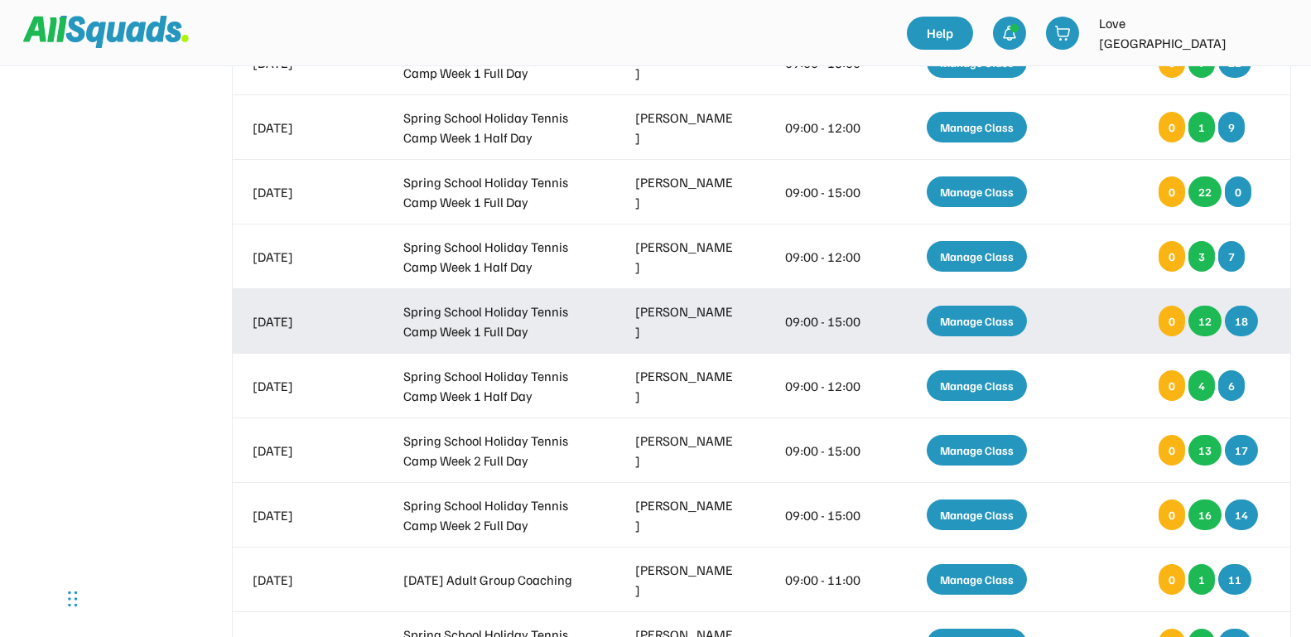
scroll to position [621, 0]
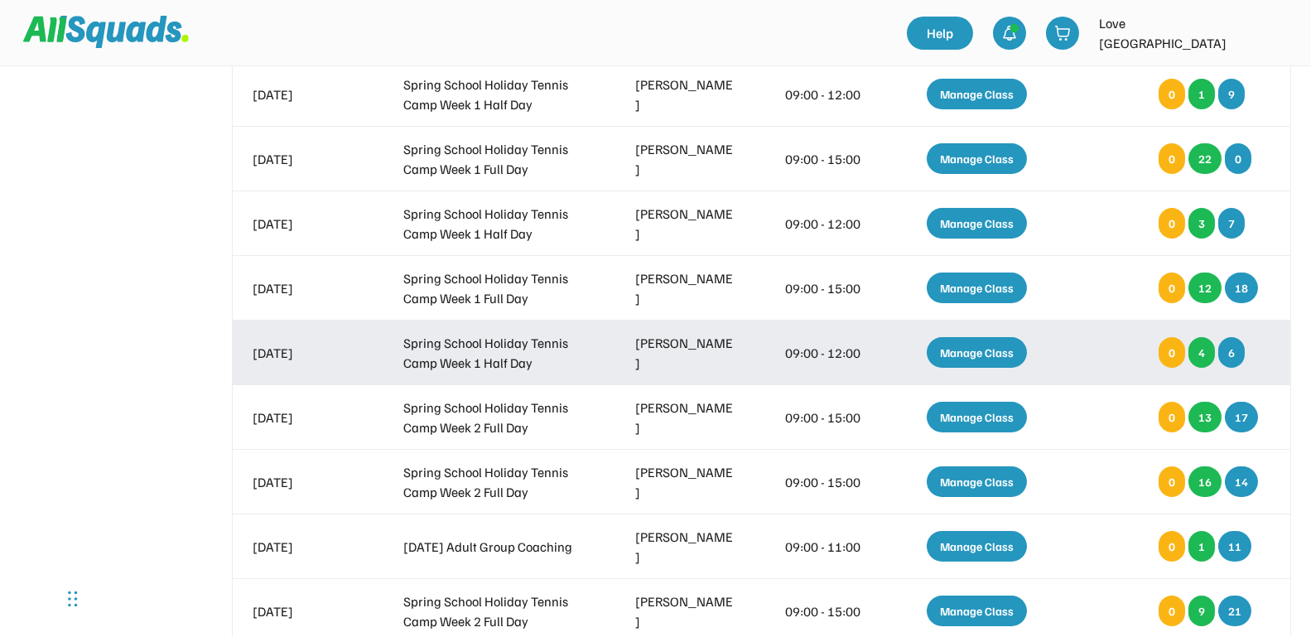
click at [975, 349] on div "Manage Class" at bounding box center [977, 352] width 100 height 31
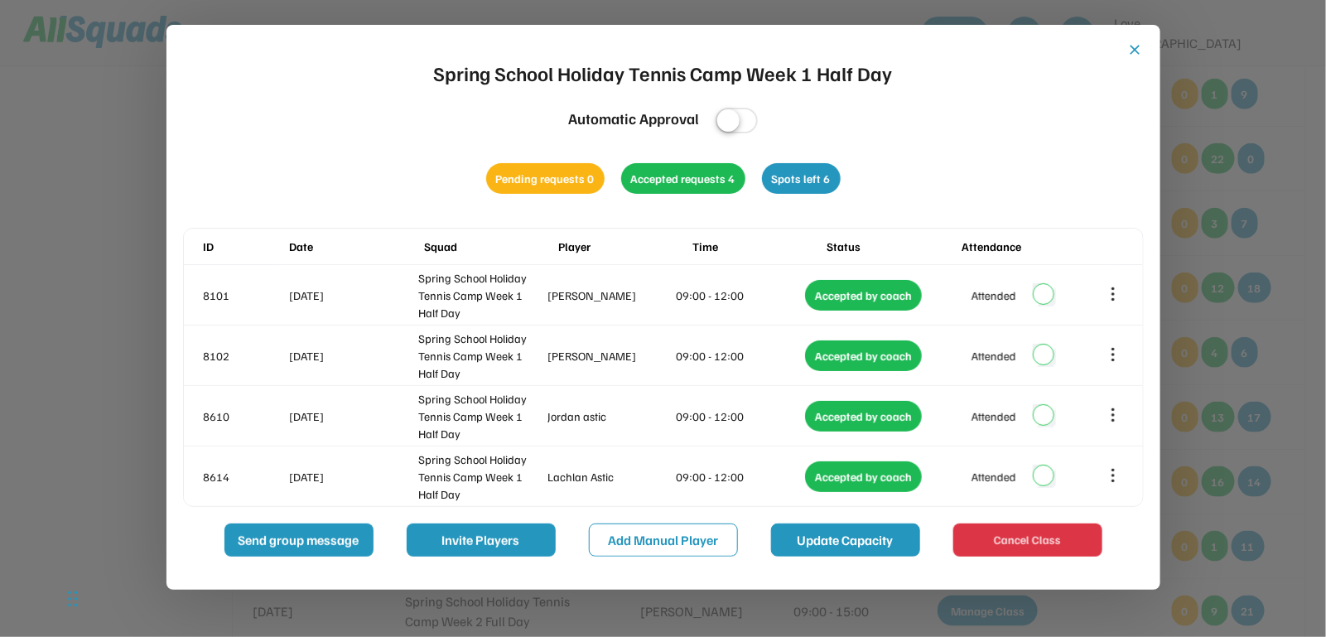
click at [795, 537] on button "Update Capacity" at bounding box center [845, 539] width 149 height 33
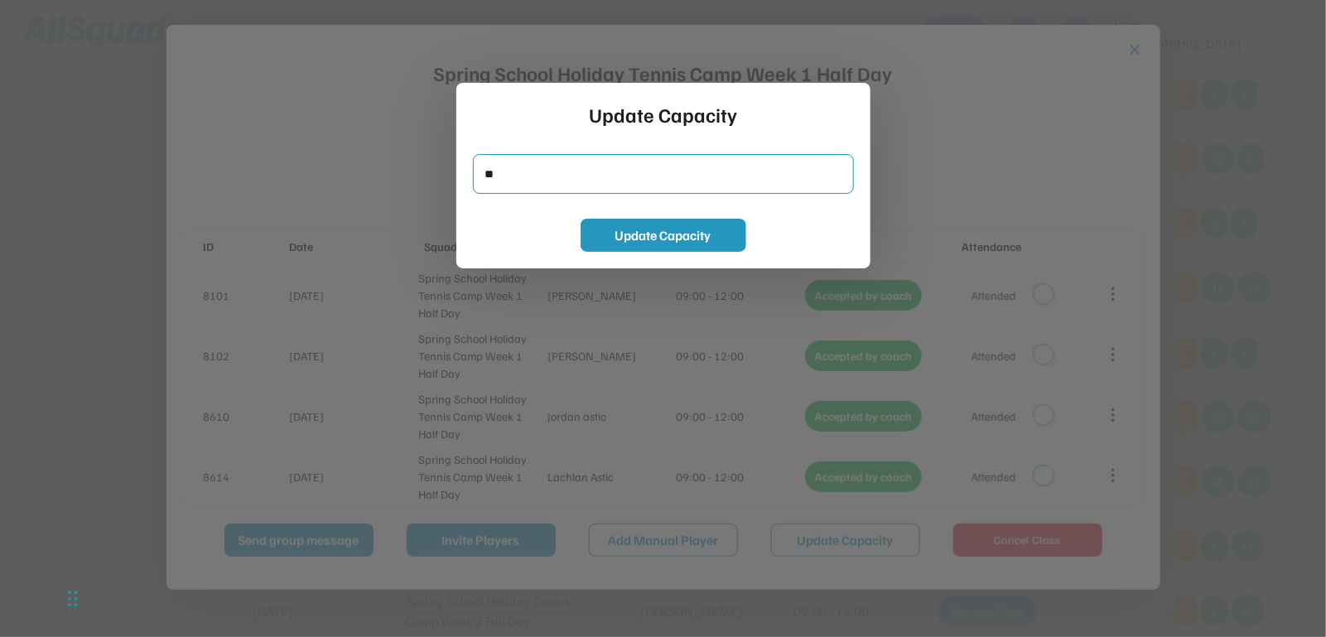
drag, startPoint x: 532, startPoint y: 183, endPoint x: 441, endPoint y: 184, distance: 91.1
type input "*"
click at [672, 237] on button "Update Capacity" at bounding box center [664, 235] width 166 height 33
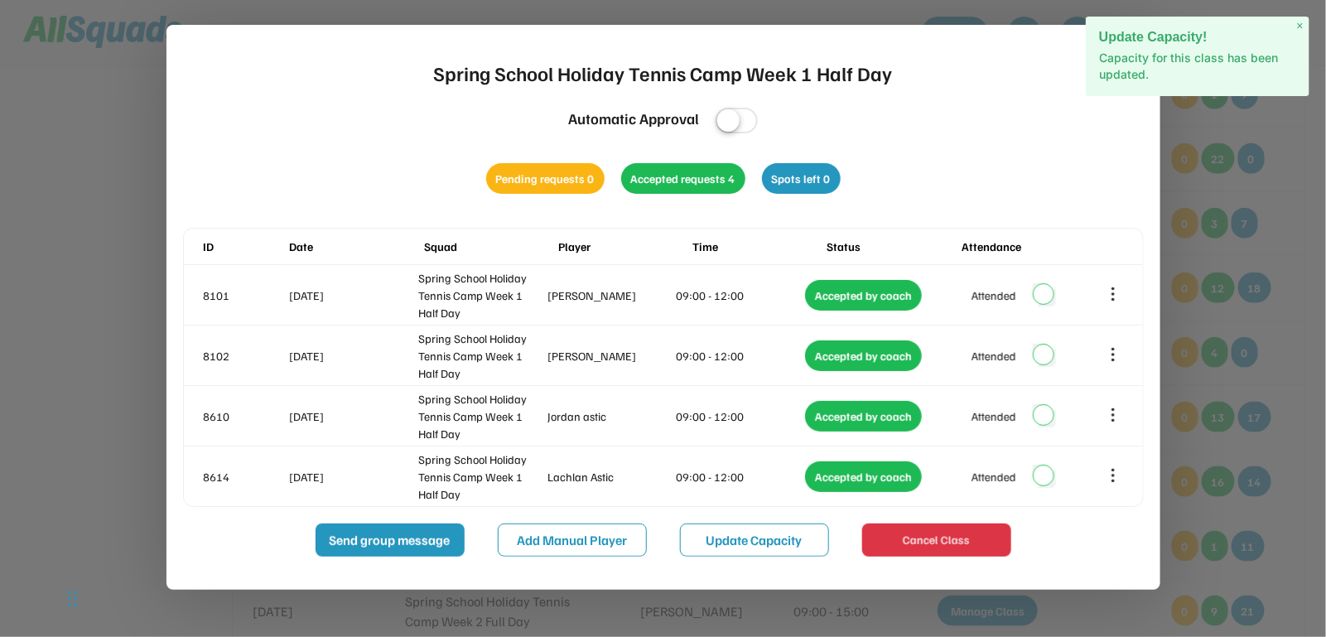
drag, startPoint x: 1302, startPoint y: 23, endPoint x: 1161, endPoint y: 67, distance: 147.5
click at [1301, 24] on span "×" at bounding box center [1300, 26] width 7 height 14
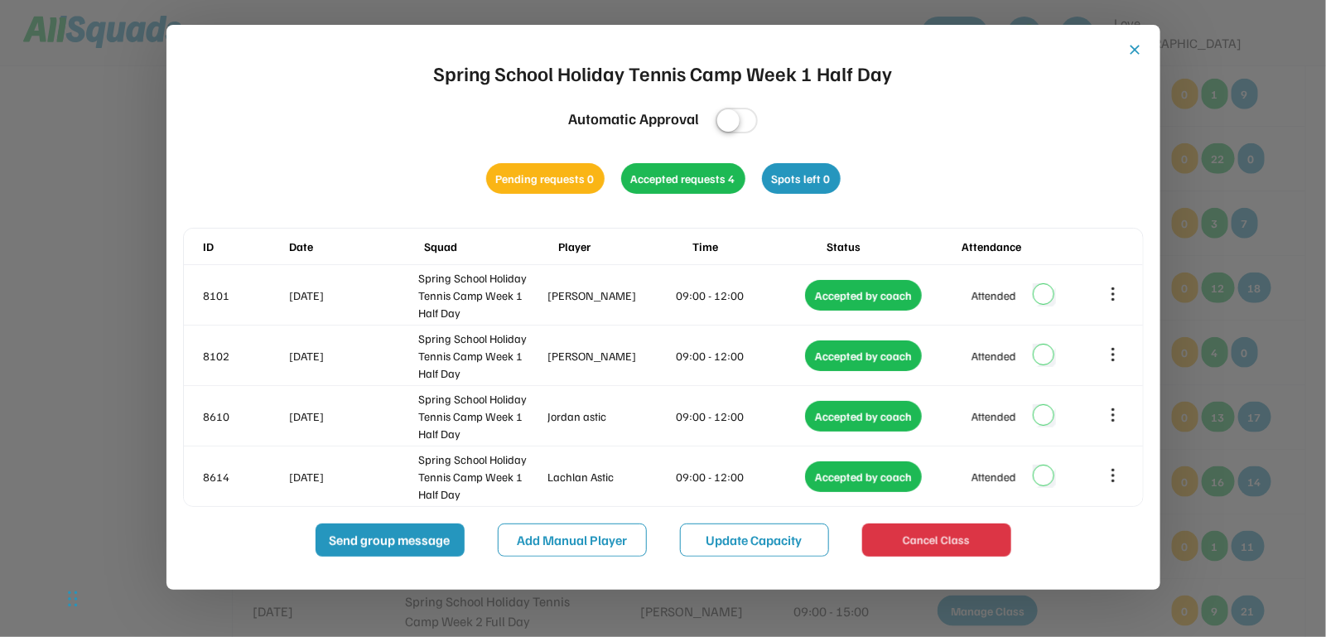
click at [1138, 53] on button "close" at bounding box center [1135, 49] width 17 height 17
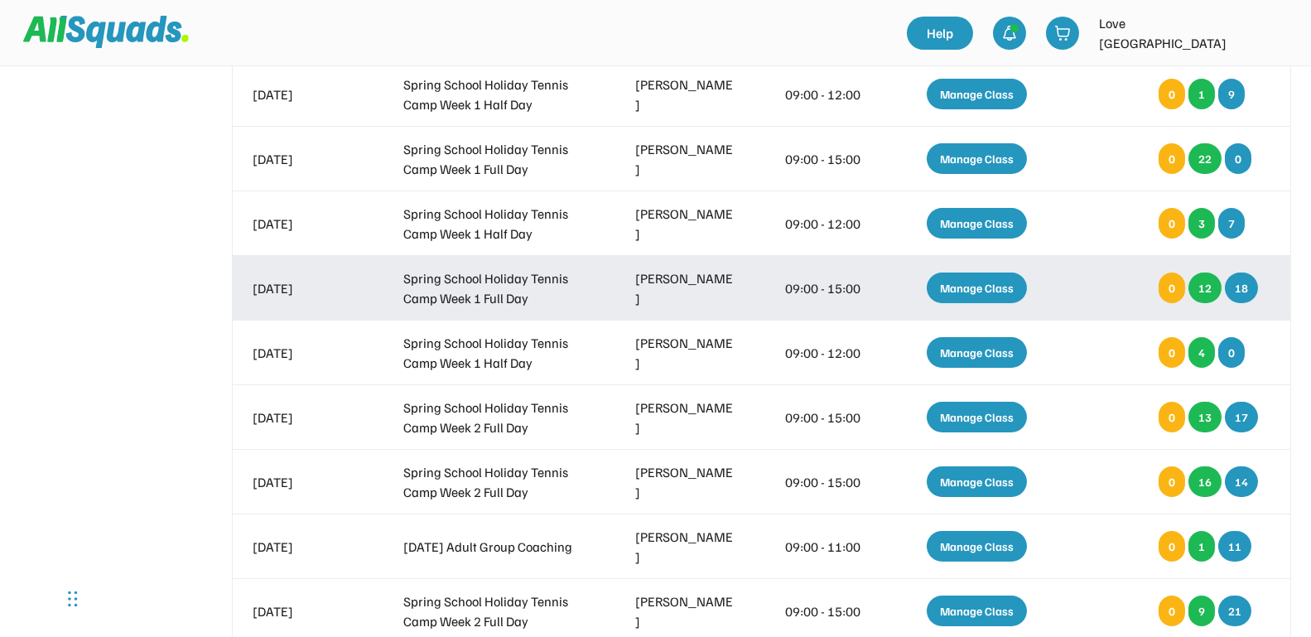
click at [975, 283] on div "Manage Class" at bounding box center [977, 287] width 100 height 31
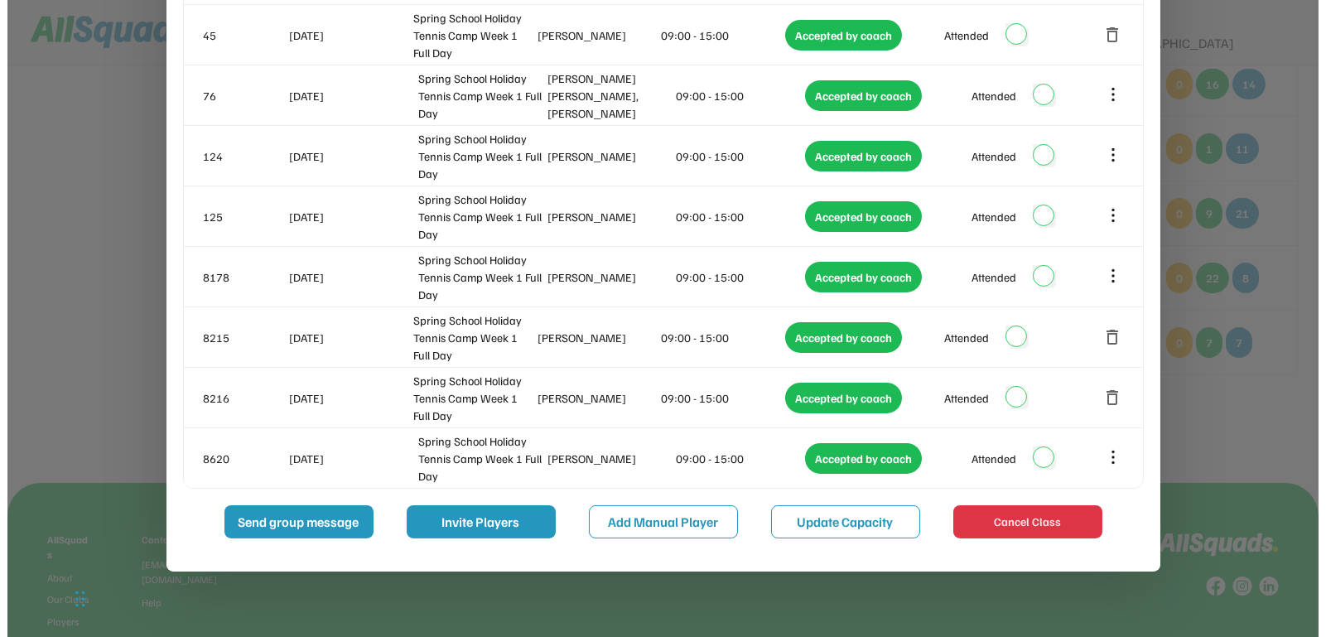
scroll to position [1035, 0]
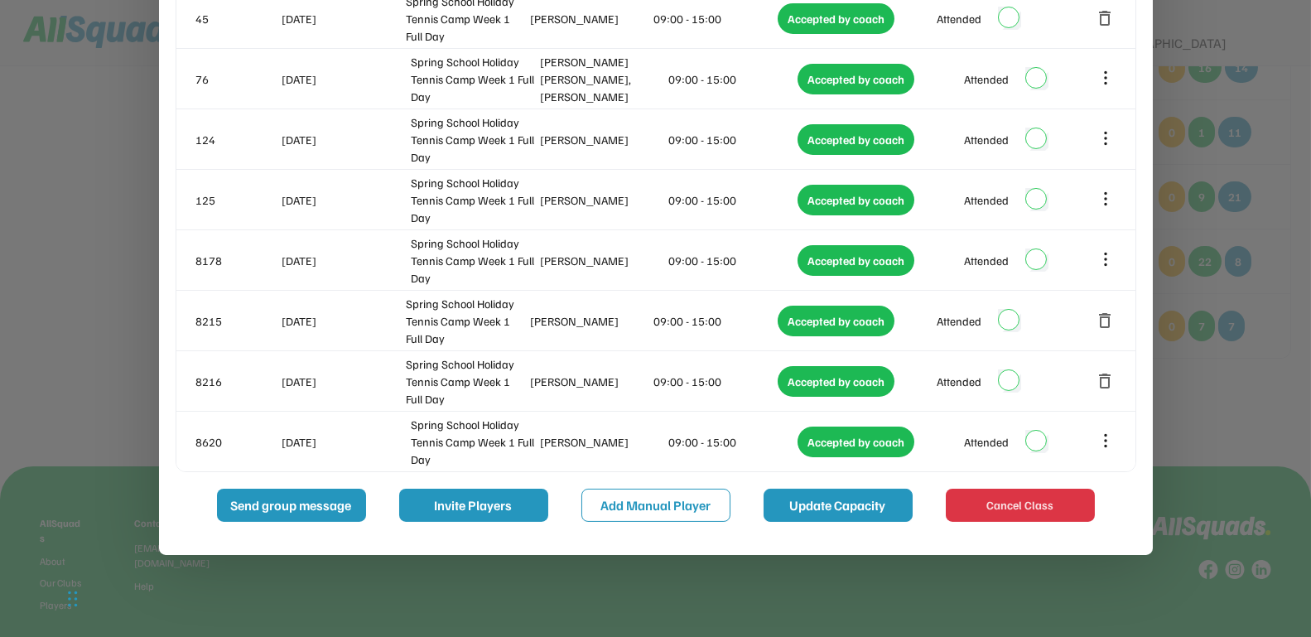
click at [812, 501] on button "Update Capacity" at bounding box center [838, 505] width 149 height 33
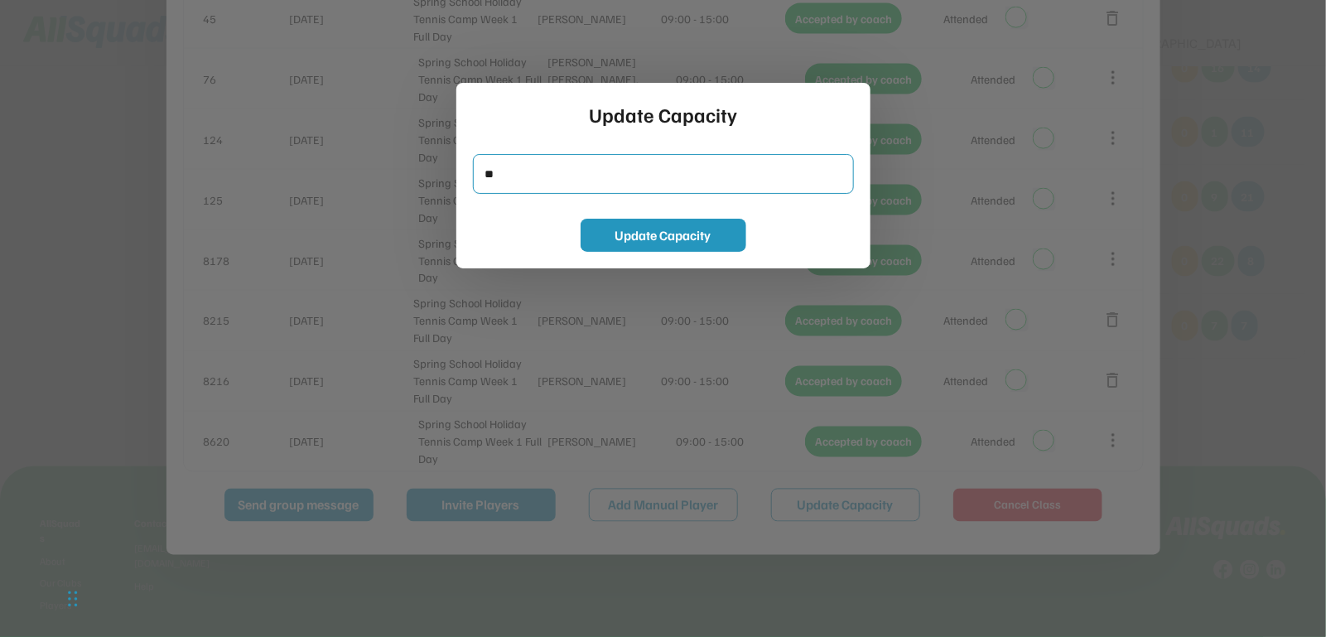
drag, startPoint x: 535, startPoint y: 176, endPoint x: 475, endPoint y: 178, distance: 60.5
click at [475, 178] on input "input" at bounding box center [663, 174] width 381 height 40
type input "**"
click at [675, 231] on button "Update Capacity" at bounding box center [664, 235] width 166 height 33
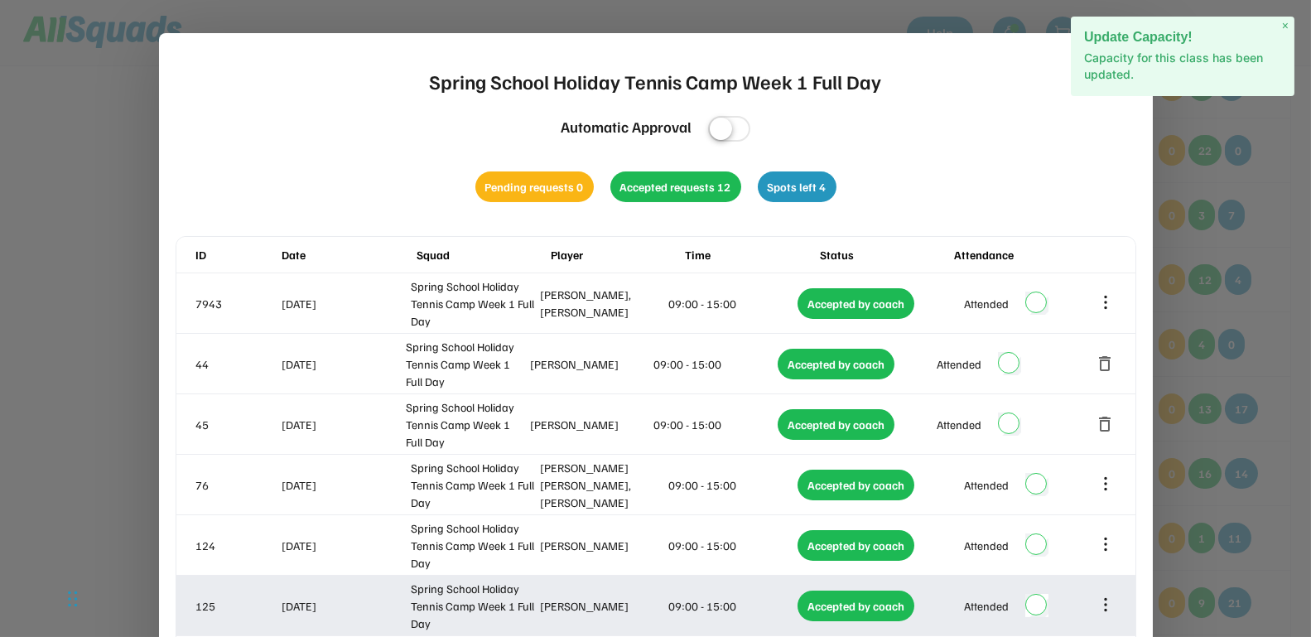
scroll to position [621, 0]
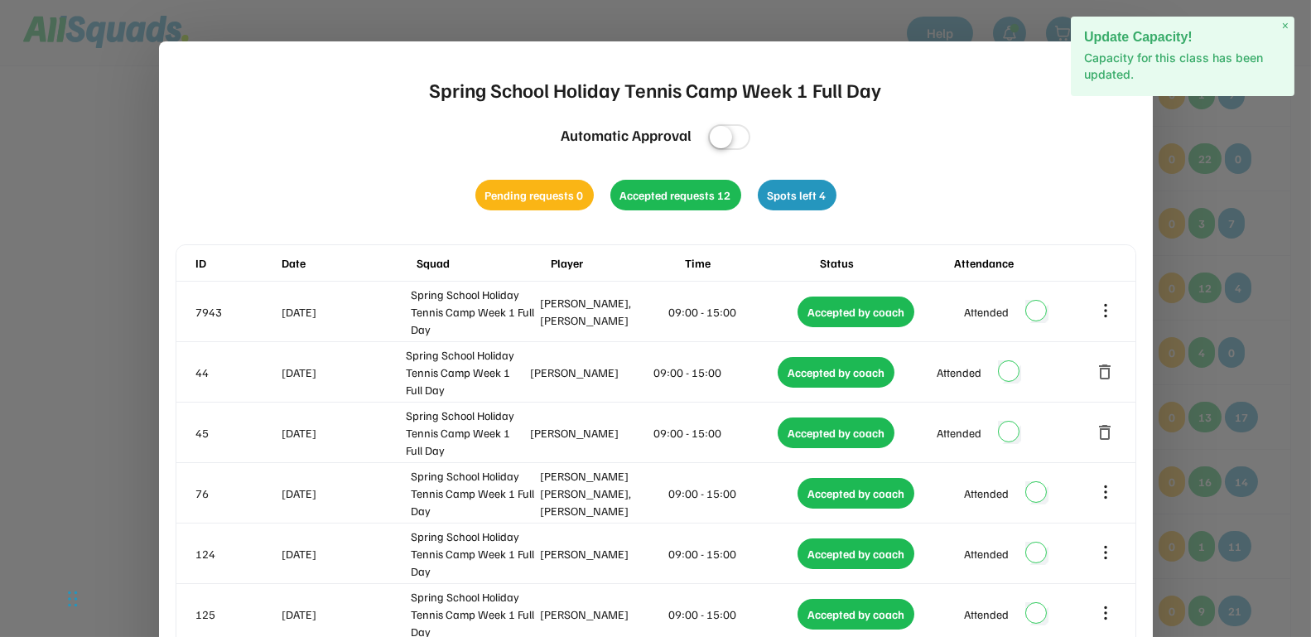
click at [1282, 27] on span "×" at bounding box center [1285, 26] width 7 height 14
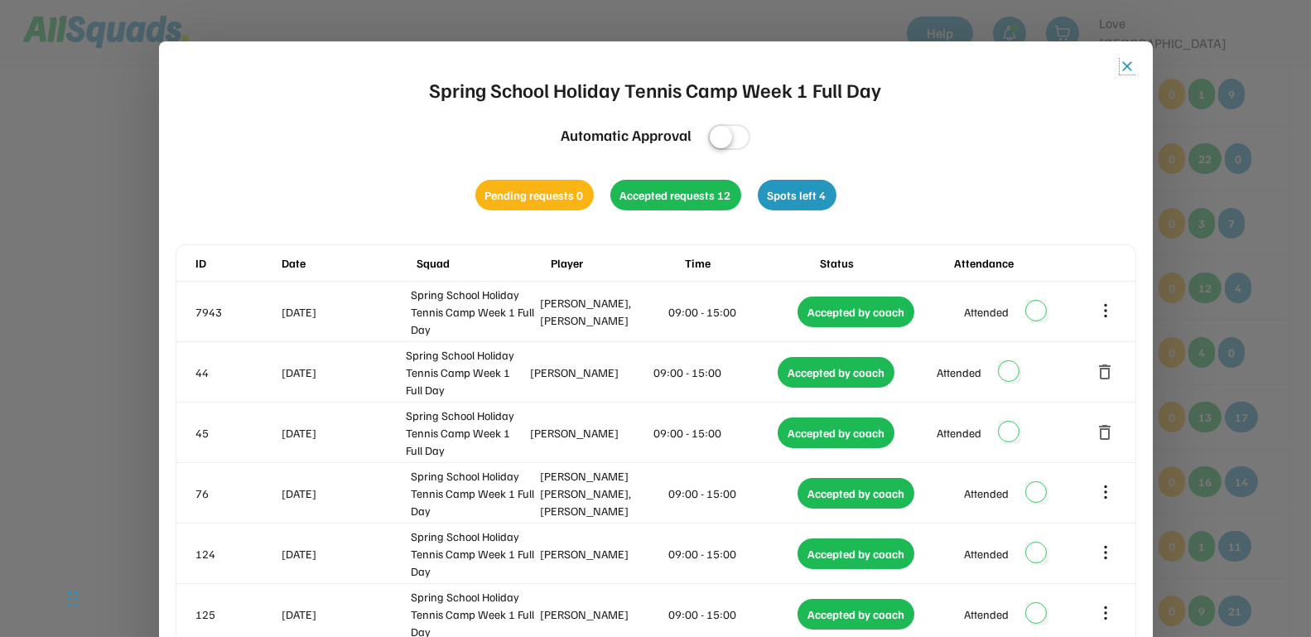
click at [1125, 66] on button "close" at bounding box center [1128, 66] width 17 height 17
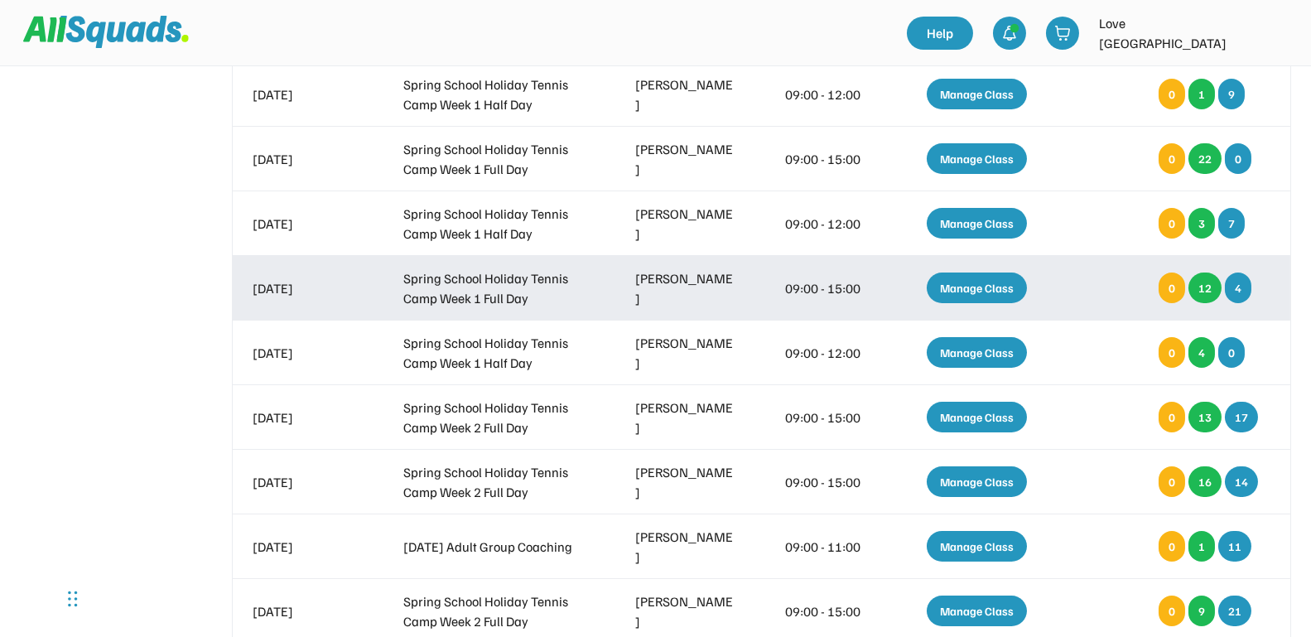
click at [1000, 283] on div "Manage Class" at bounding box center [977, 287] width 100 height 31
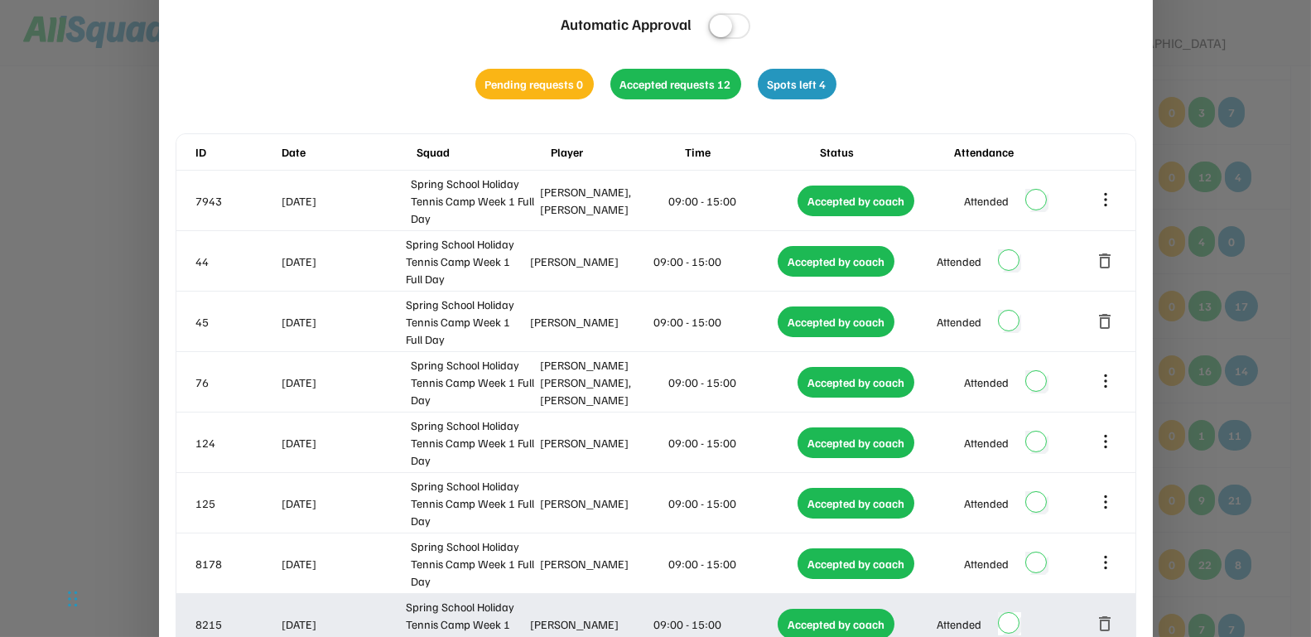
scroll to position [518, 0]
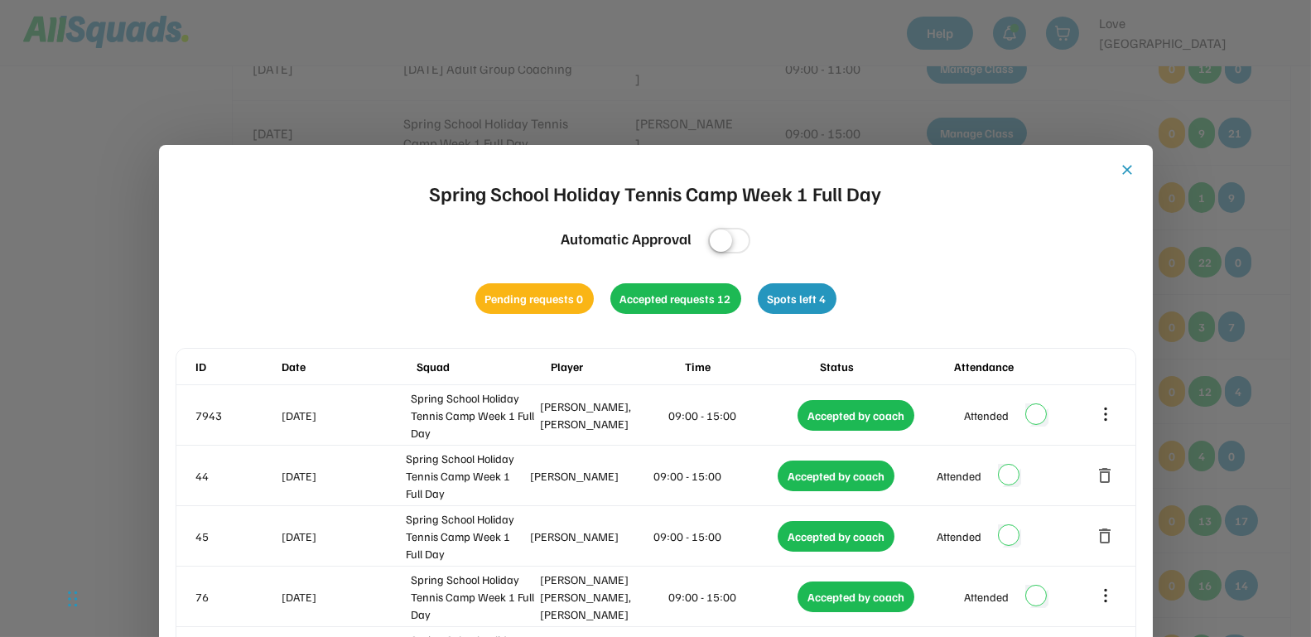
drag, startPoint x: 1127, startPoint y: 171, endPoint x: 1012, endPoint y: 311, distance: 181.2
click at [1128, 171] on button "close" at bounding box center [1128, 169] width 17 height 17
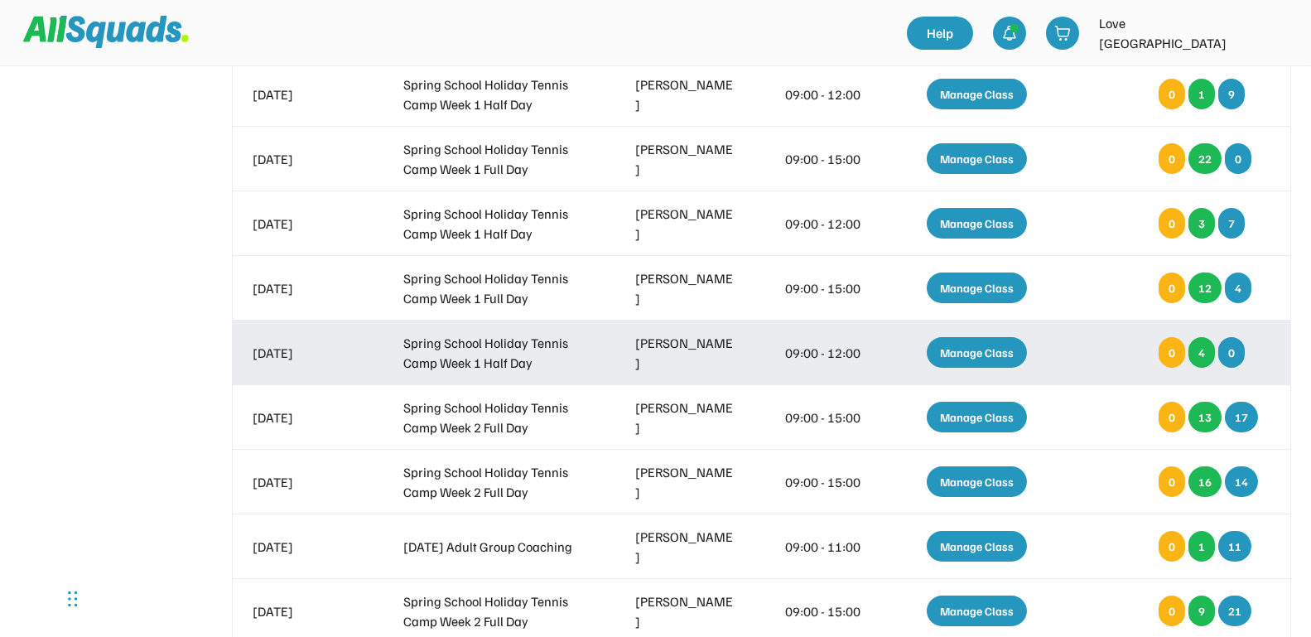
scroll to position [725, 0]
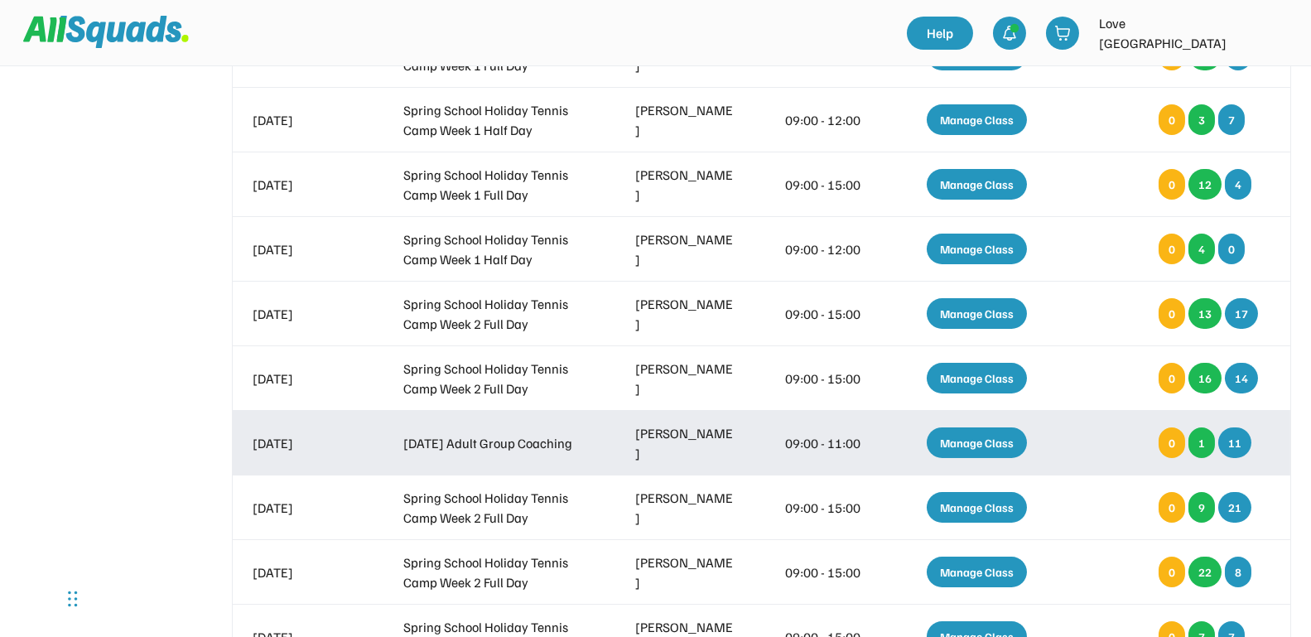
click at [952, 441] on div "Manage Class" at bounding box center [977, 442] width 100 height 31
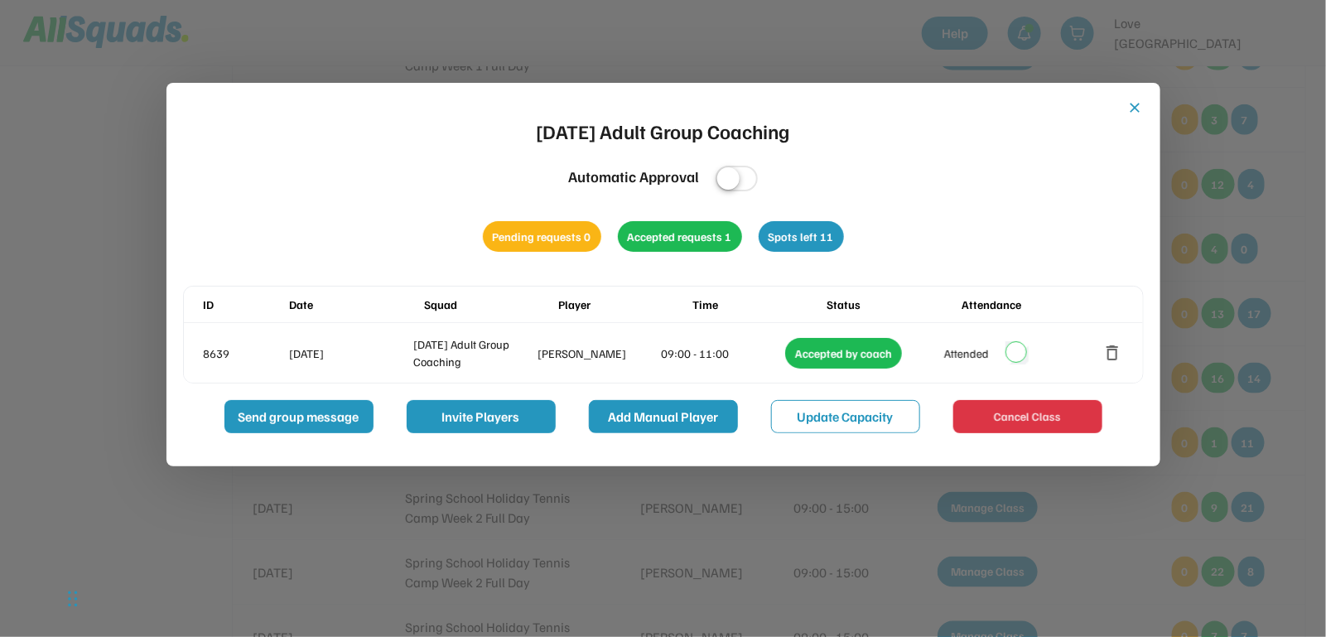
click at [664, 415] on button "Add Manual Player" at bounding box center [663, 416] width 149 height 33
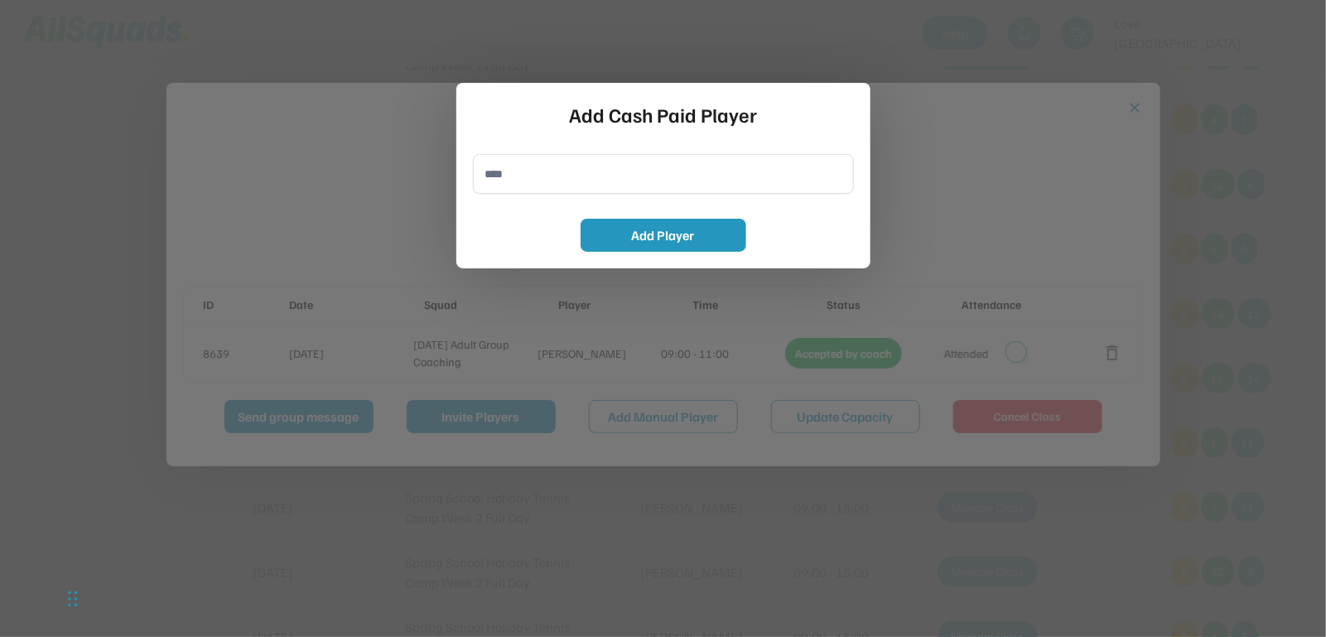
click at [547, 177] on input "input" at bounding box center [663, 174] width 381 height 40
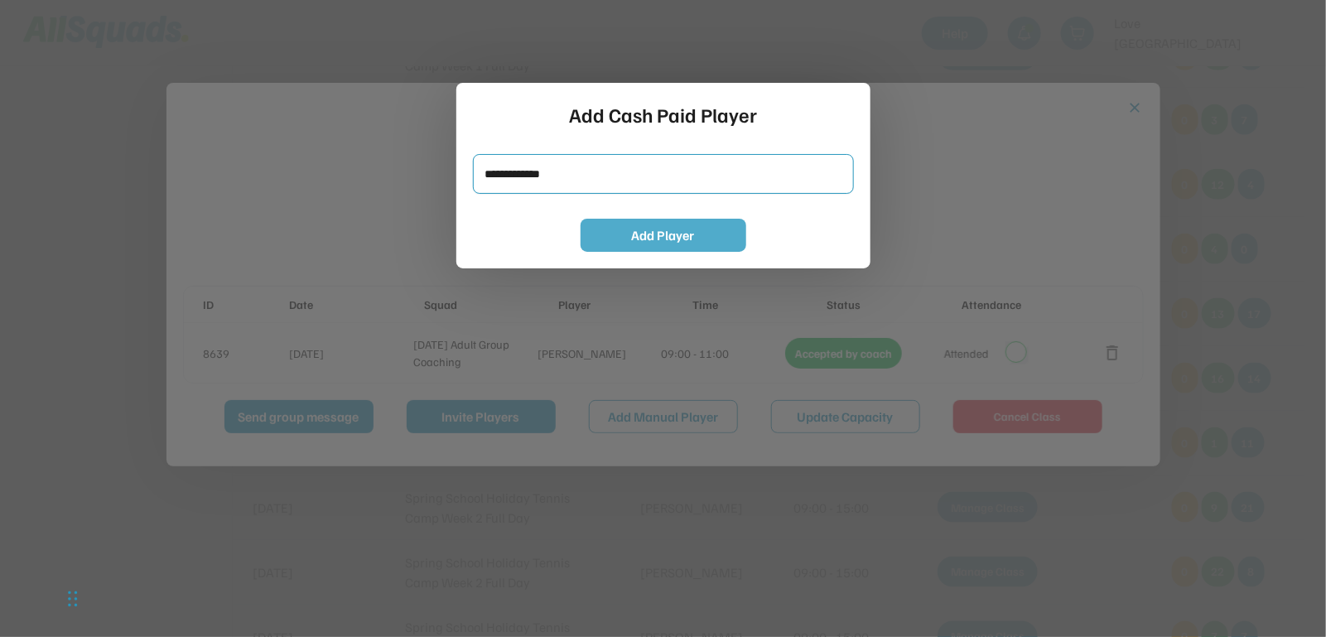
type input "**********"
click at [629, 238] on button "Add Player" at bounding box center [664, 235] width 166 height 33
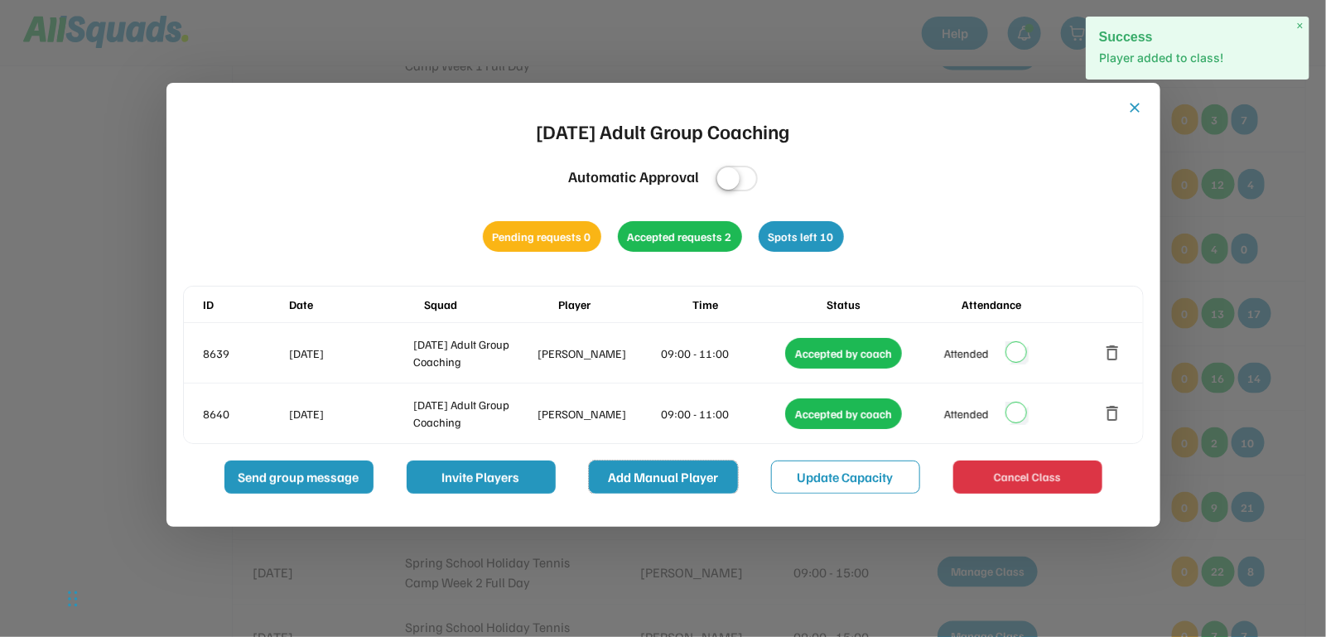
drag, startPoint x: 685, startPoint y: 484, endPoint x: 640, endPoint y: 299, distance: 190.0
click at [686, 484] on button "Add Manual Player" at bounding box center [663, 476] width 149 height 33
click at [644, 477] on button "Add Manual Player" at bounding box center [663, 476] width 149 height 33
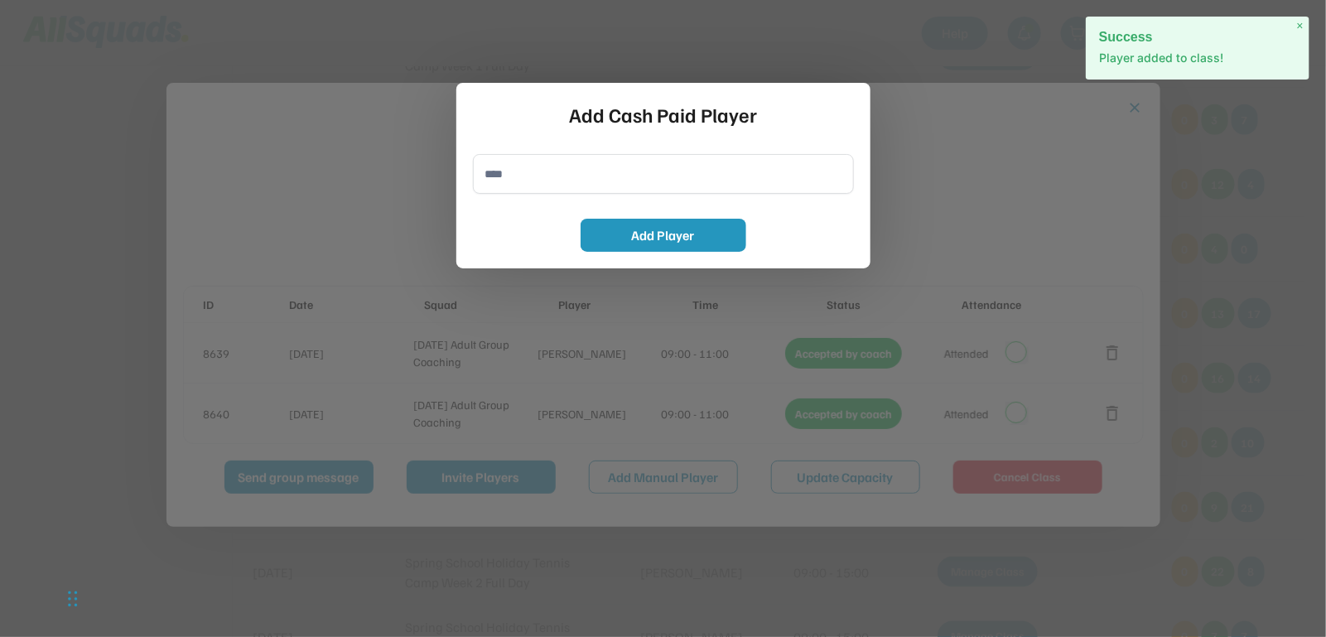
click at [508, 178] on input "input" at bounding box center [663, 174] width 381 height 40
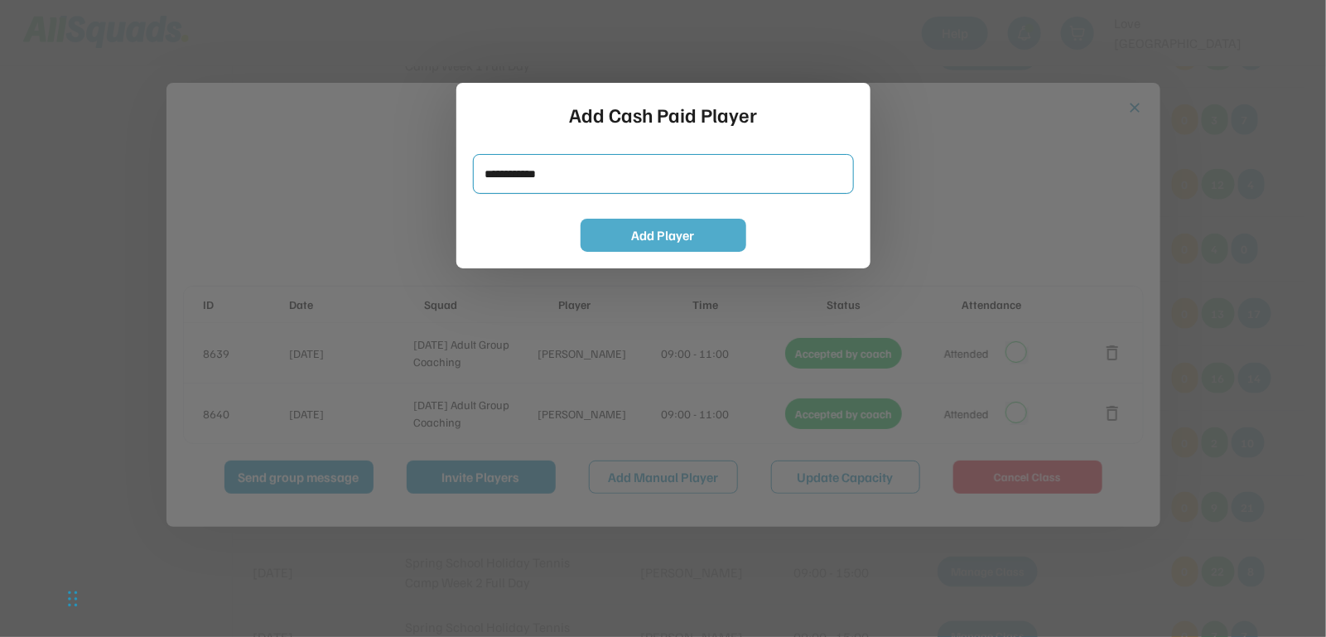
type input "**********"
click at [622, 233] on button "Add Player" at bounding box center [664, 235] width 166 height 33
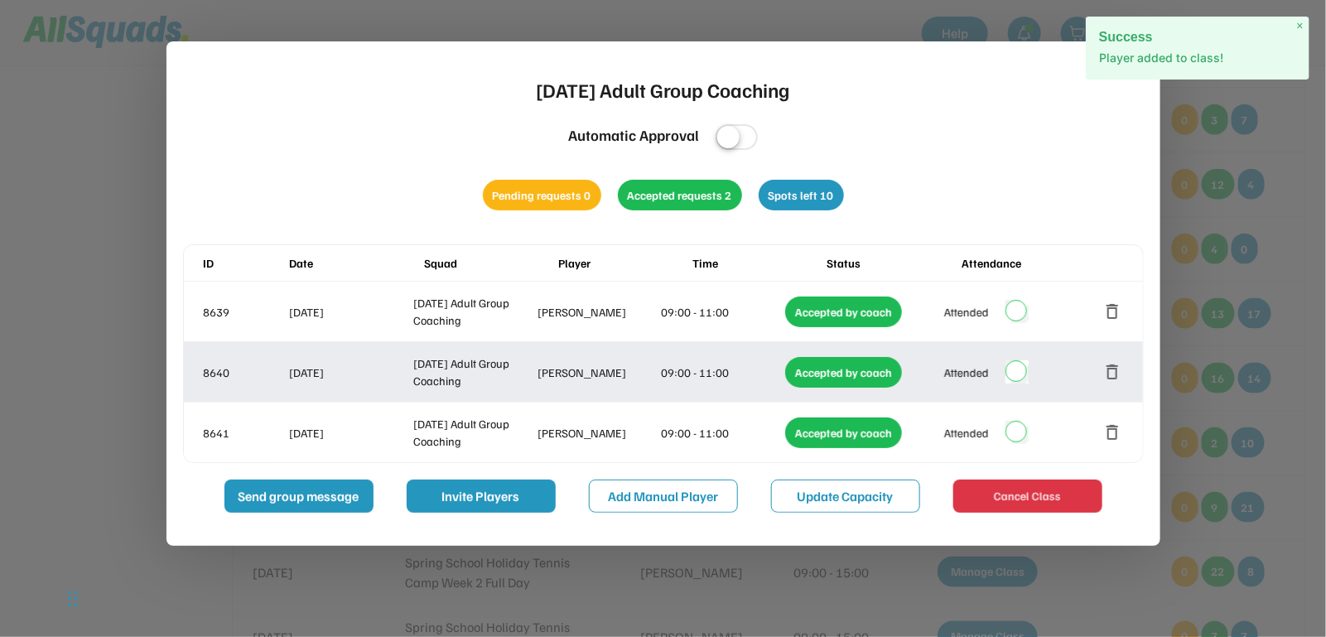
click at [649, 494] on button "Add Manual Player" at bounding box center [663, 496] width 149 height 33
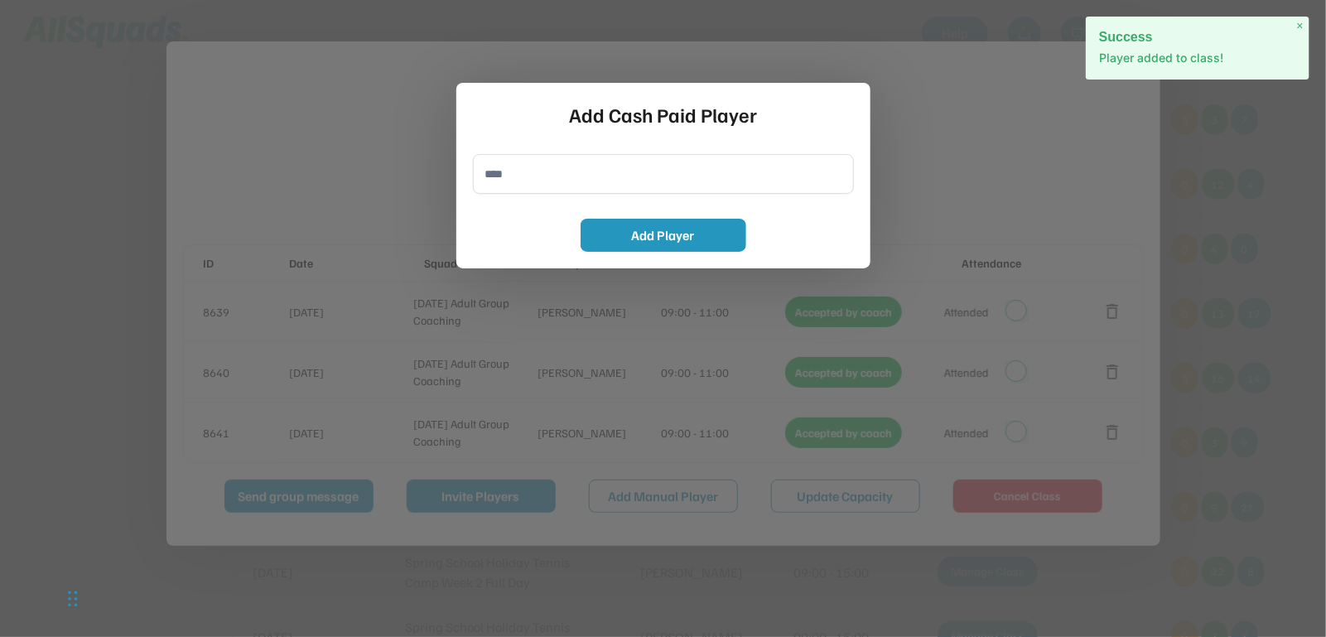
click at [524, 170] on input "input" at bounding box center [663, 174] width 381 height 40
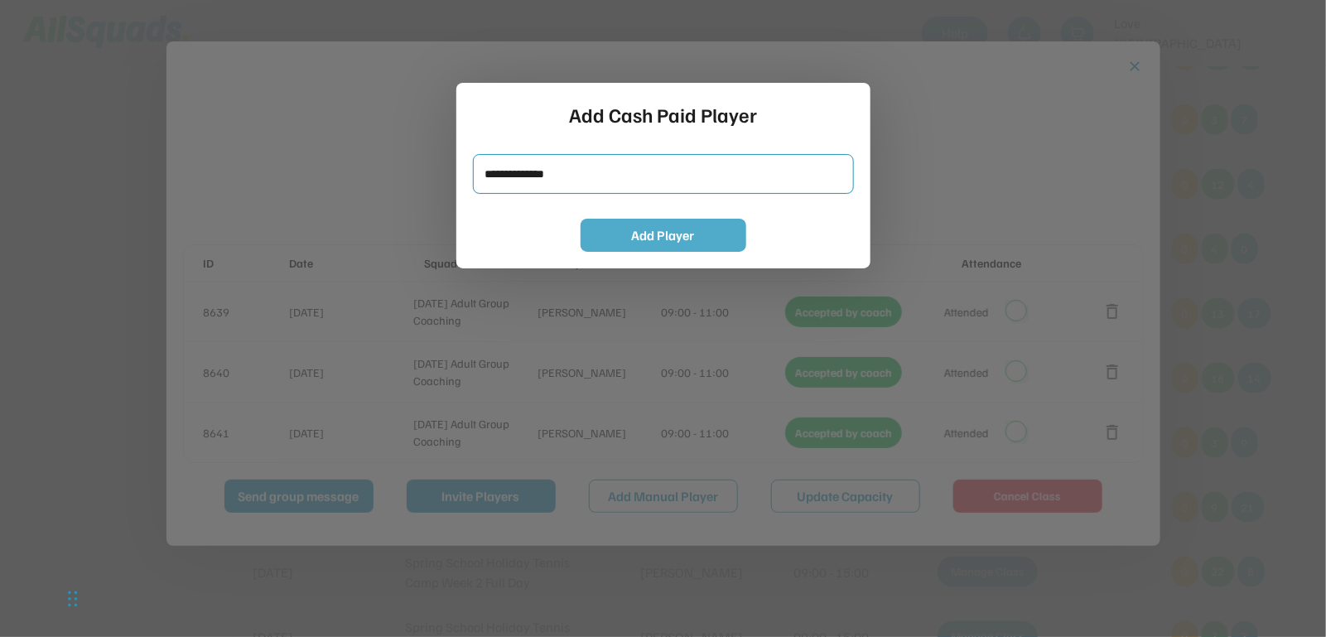
type input "**********"
click at [722, 240] on button "Add Player" at bounding box center [664, 235] width 166 height 33
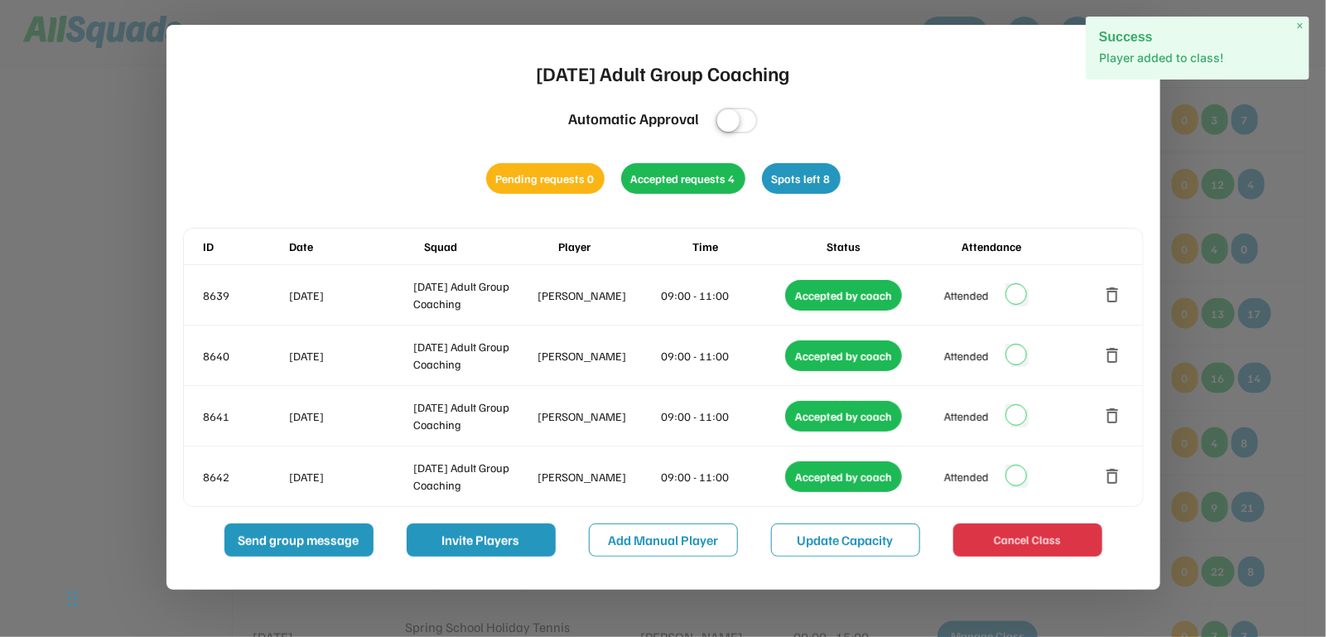
click at [1299, 25] on span "×" at bounding box center [1300, 26] width 7 height 14
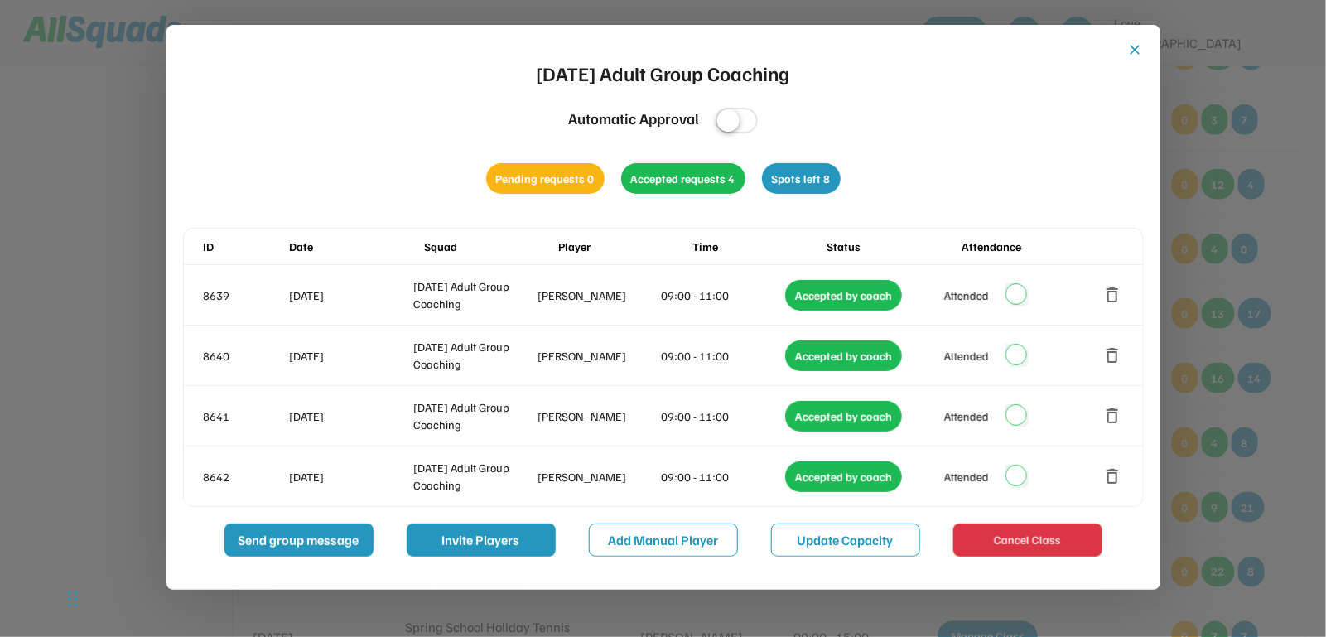
click at [1135, 51] on button "close" at bounding box center [1135, 49] width 17 height 17
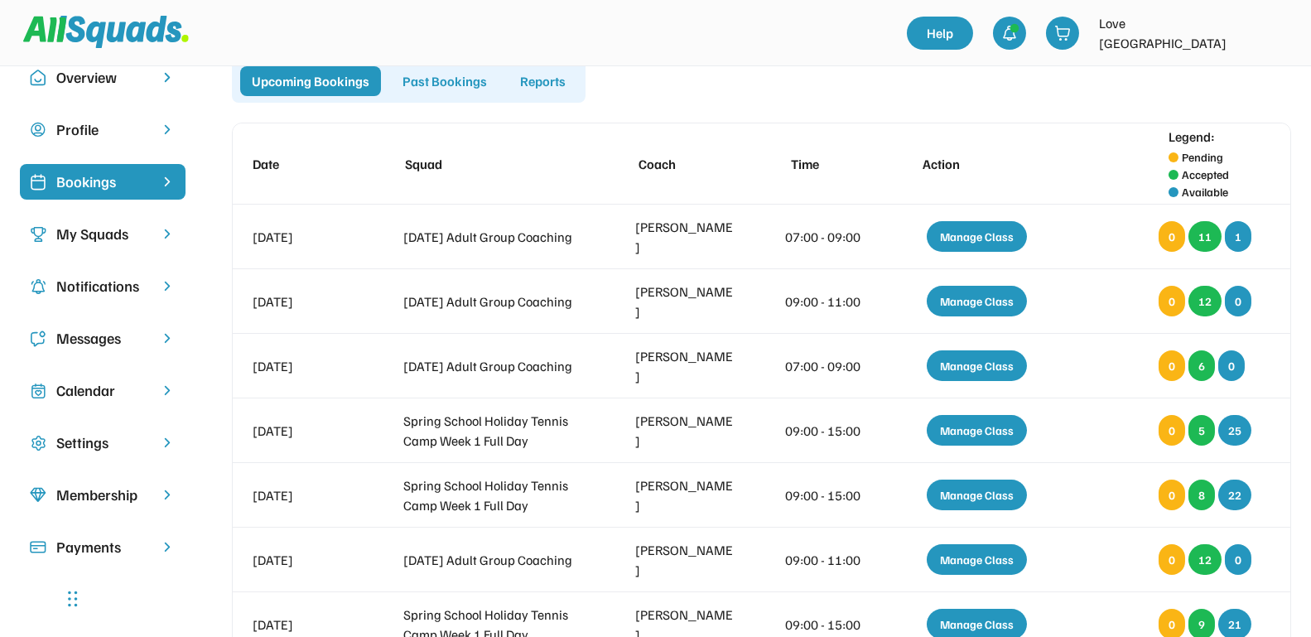
scroll to position [0, 0]
